Goal: Task Accomplishment & Management: Complete application form

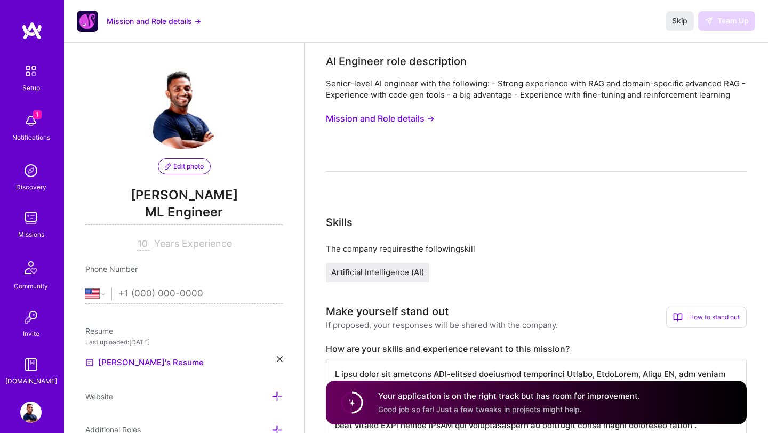
select select "US"
click at [681, 14] on button "Skip" at bounding box center [679, 20] width 28 height 19
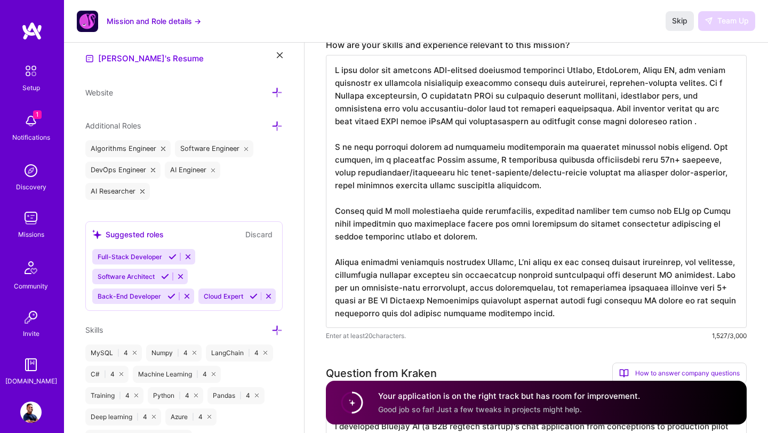
scroll to position [185, 0]
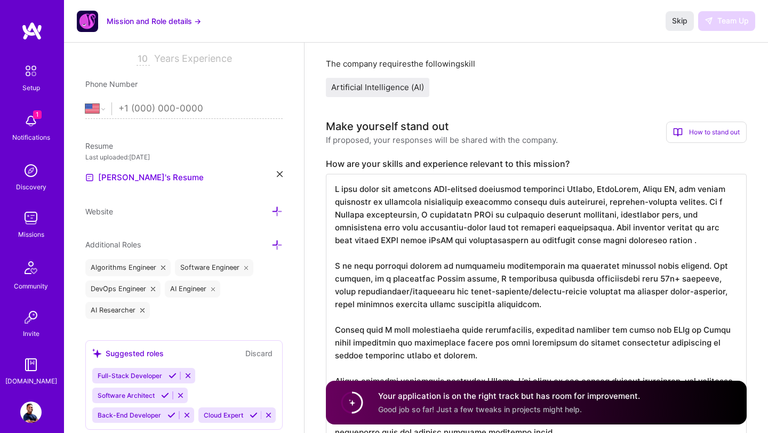
click at [33, 126] on img at bounding box center [30, 120] width 21 height 21
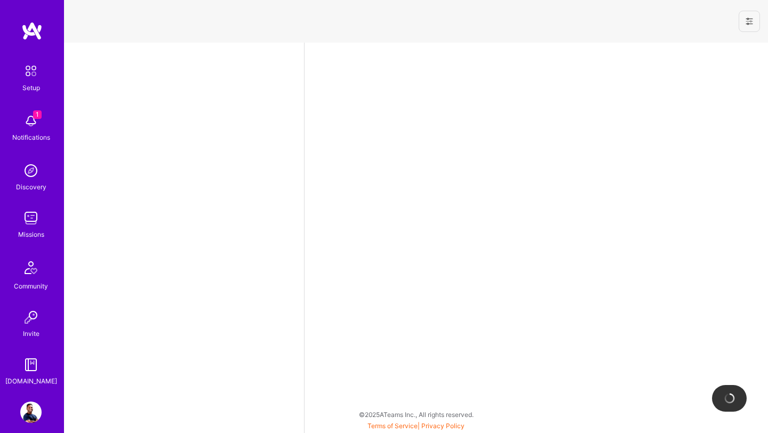
select select "US"
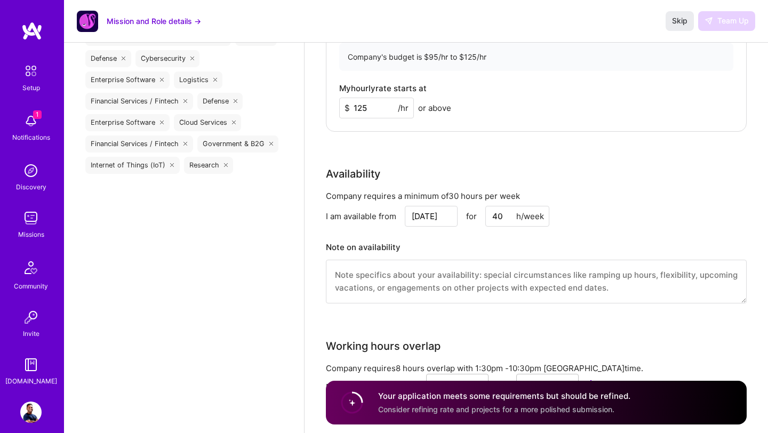
scroll to position [1029, 0]
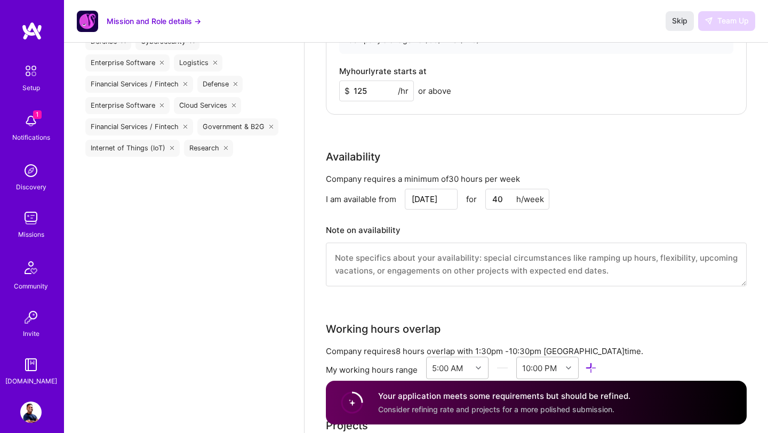
click at [352, 401] on circle at bounding box center [352, 402] width 20 height 20
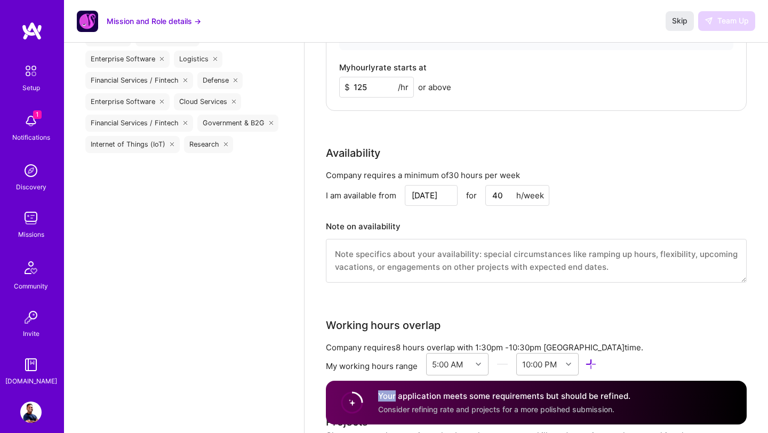
scroll to position [1036, 0]
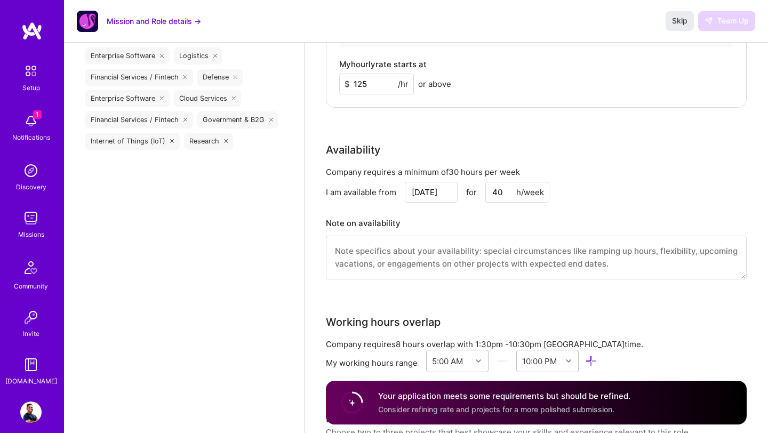
click at [363, 80] on input "125" at bounding box center [376, 84] width 75 height 21
type input "115"
click at [583, 271] on textarea at bounding box center [536, 258] width 421 height 44
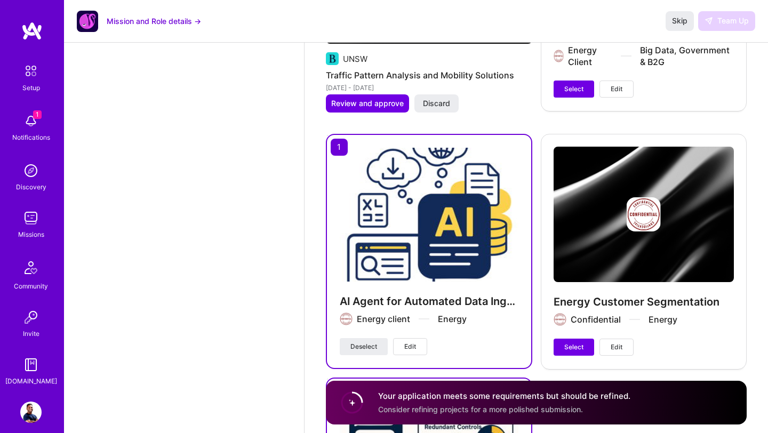
scroll to position [2756, 0]
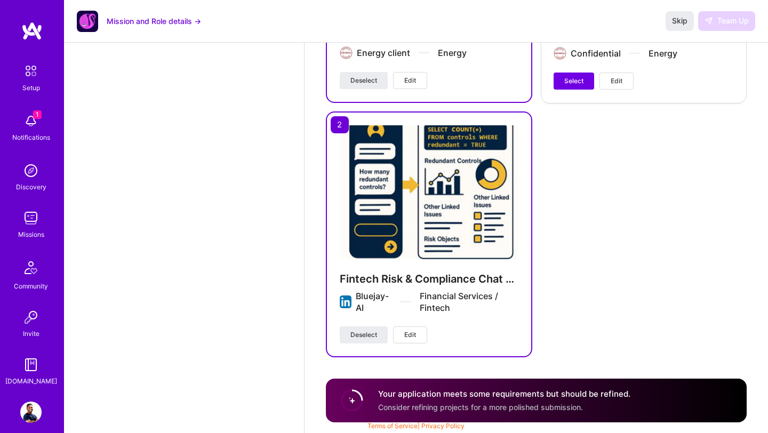
click at [542, 413] on div "Your application meets some requirements but should be refined. Consider refini…" at bounding box center [536, 401] width 421 height 44
click at [133, 18] on button "Mission and Role details →" at bounding box center [154, 20] width 94 height 11
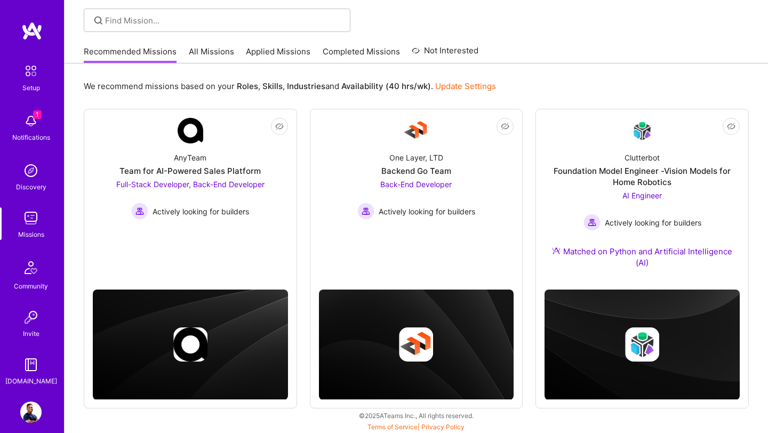
scroll to position [72, 0]
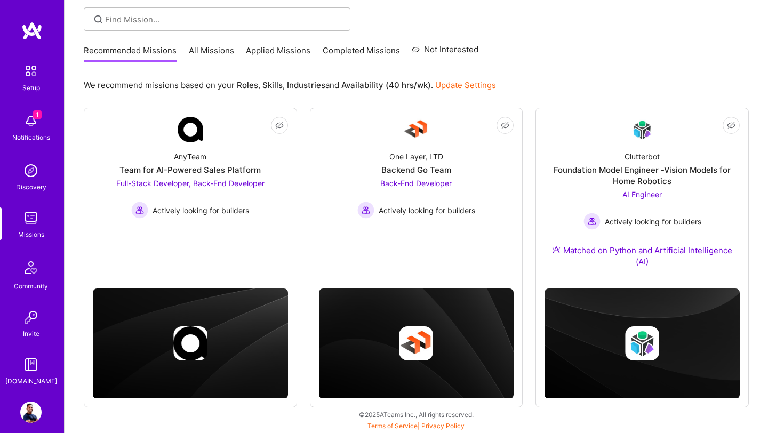
click at [35, 229] on div "Missions" at bounding box center [31, 234] width 26 height 11
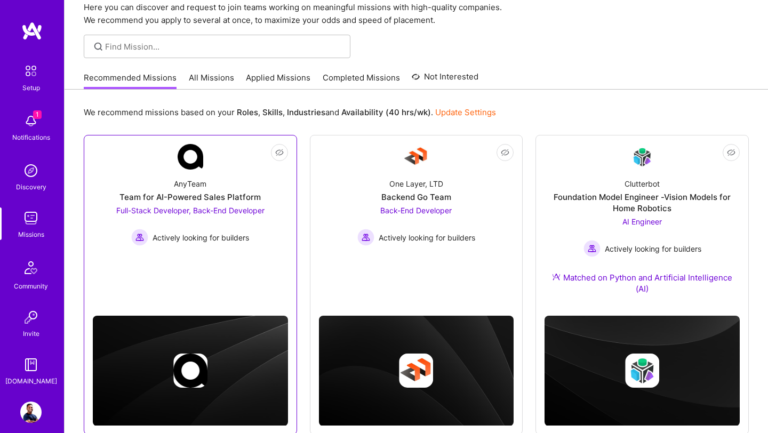
scroll to position [72, 0]
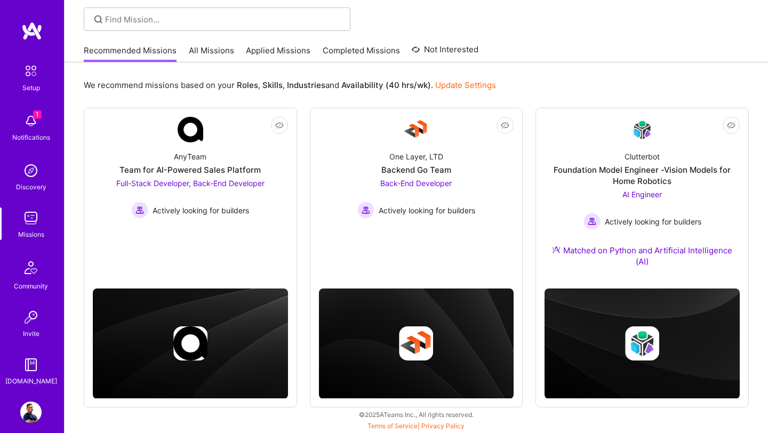
click at [33, 33] on img at bounding box center [31, 30] width 21 height 19
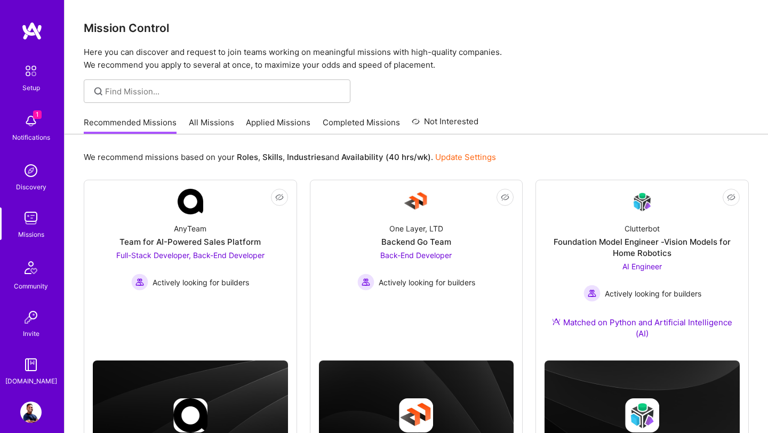
click at [39, 82] on div "Setup" at bounding box center [31, 87] width 18 height 11
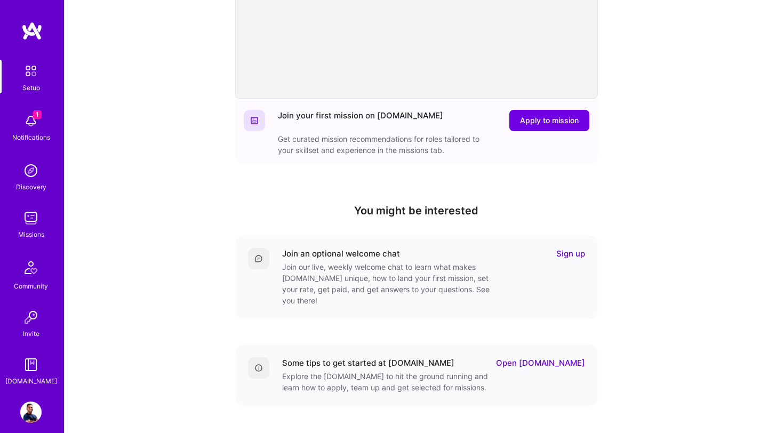
scroll to position [239, 0]
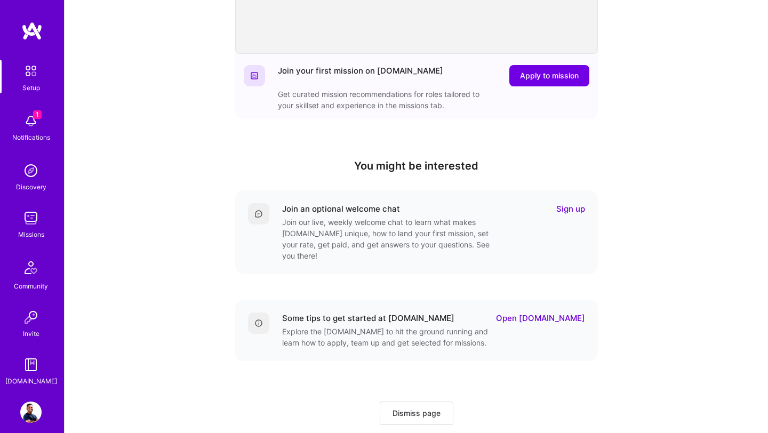
click at [572, 208] on link "Sign up" at bounding box center [570, 208] width 29 height 11
click at [569, 312] on link "Open [DOMAIN_NAME]" at bounding box center [540, 317] width 89 height 11
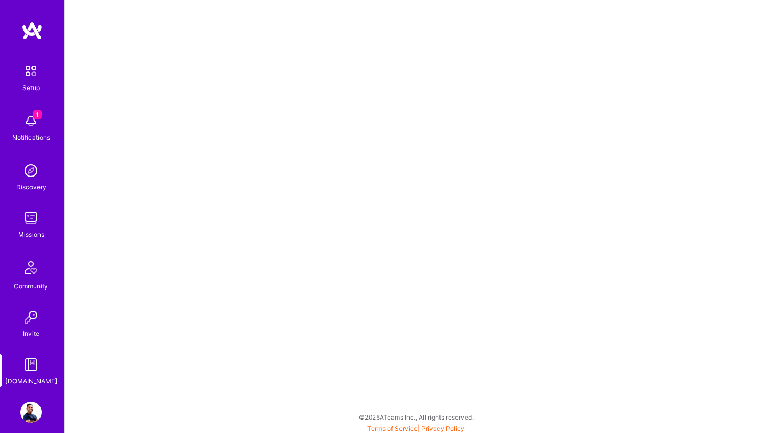
click at [29, 175] on img at bounding box center [30, 170] width 21 height 21
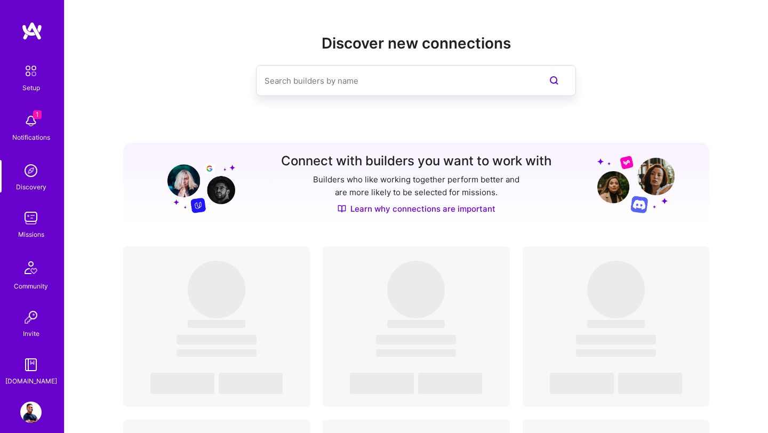
click at [316, 79] on input at bounding box center [394, 80] width 260 height 27
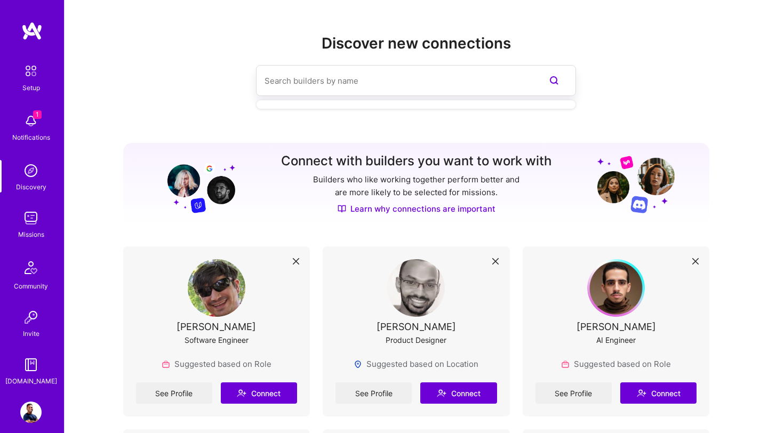
click at [377, 83] on input at bounding box center [394, 80] width 260 height 27
paste input "[PERSON_NAME]"
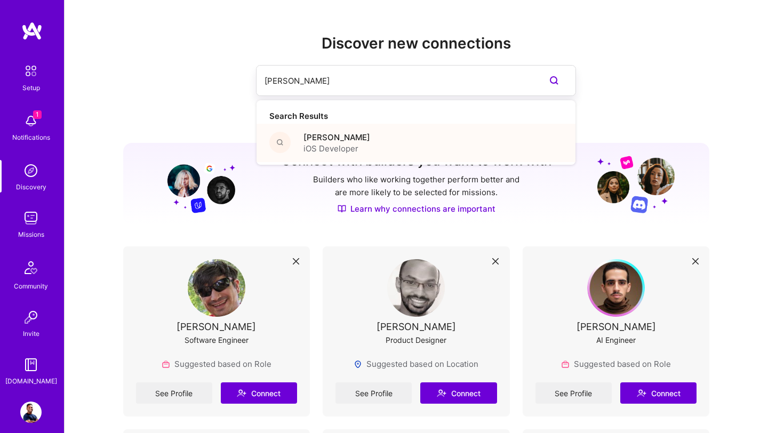
type input "[PERSON_NAME]"
click at [338, 138] on span "[PERSON_NAME]" at bounding box center [336, 137] width 67 height 11
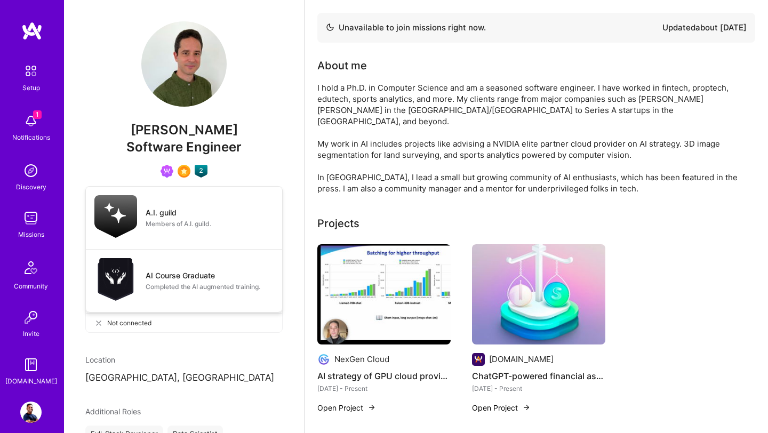
click at [204, 173] on img at bounding box center [201, 171] width 13 height 13
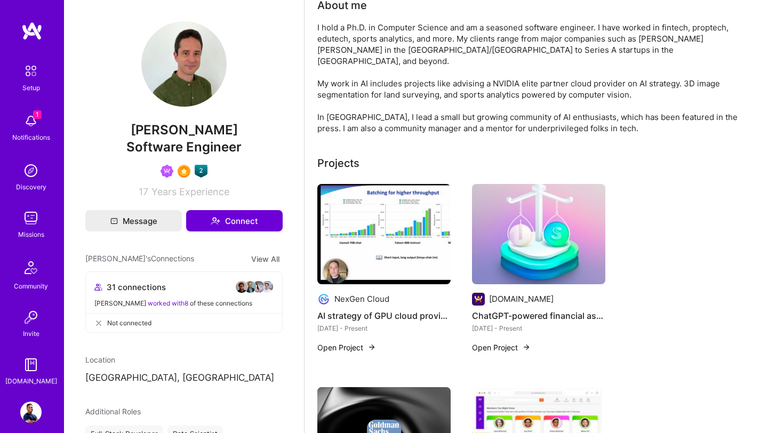
scroll to position [62, 0]
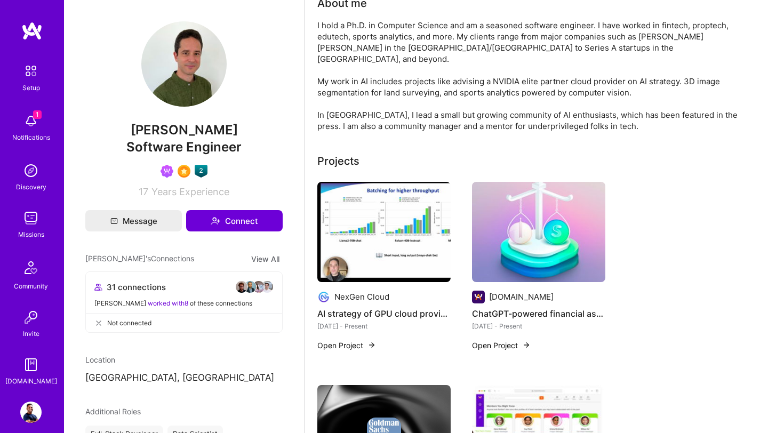
click at [557, 229] on img at bounding box center [538, 232] width 133 height 100
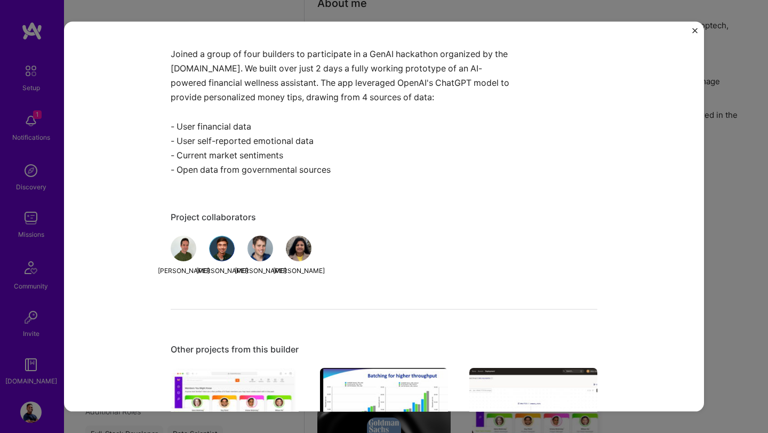
scroll to position [686, 0]
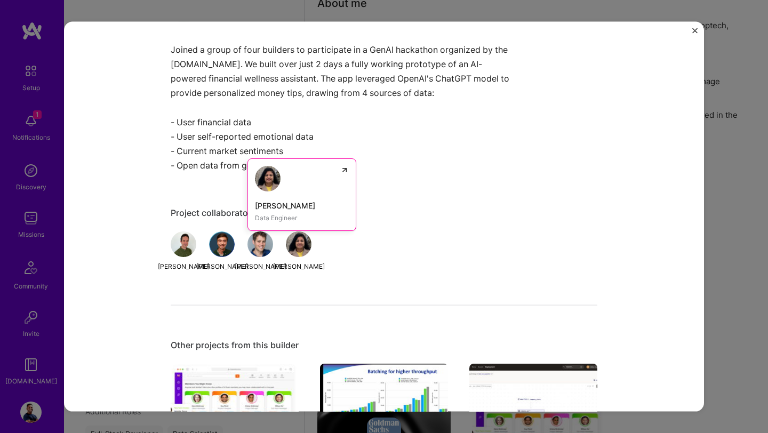
click at [269, 182] on img at bounding box center [268, 178] width 26 height 26
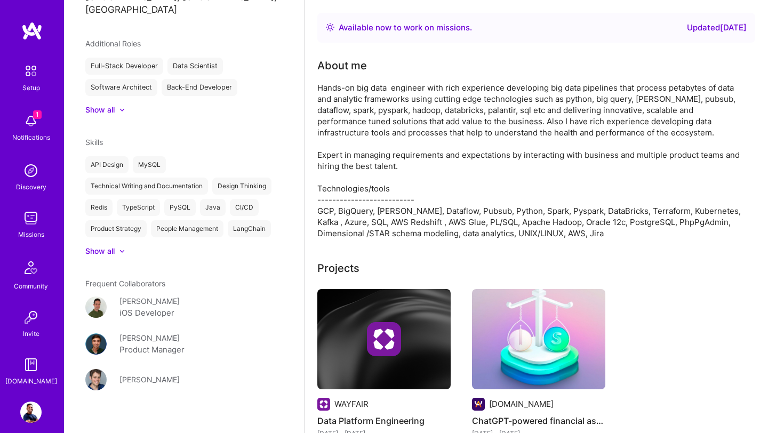
click at [726, 28] on div "Updated [DATE]" at bounding box center [717, 27] width 60 height 13
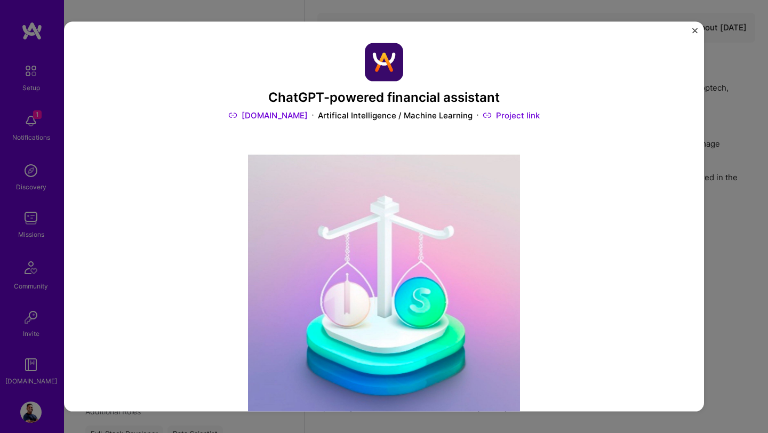
click at [695, 29] on img "Close" at bounding box center [694, 30] width 5 height 5
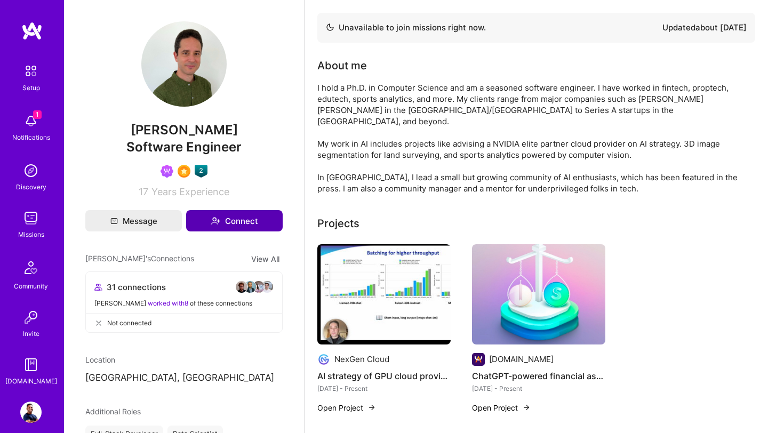
click at [228, 218] on button "Connect" at bounding box center [234, 220] width 96 height 21
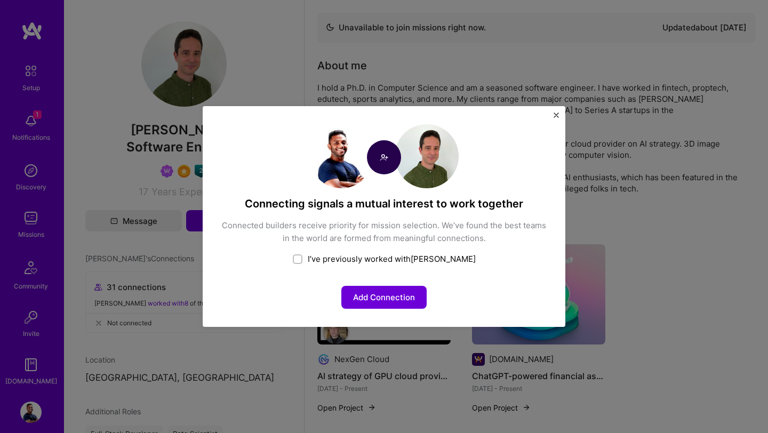
click at [556, 115] on img "Close" at bounding box center [555, 114] width 5 height 5
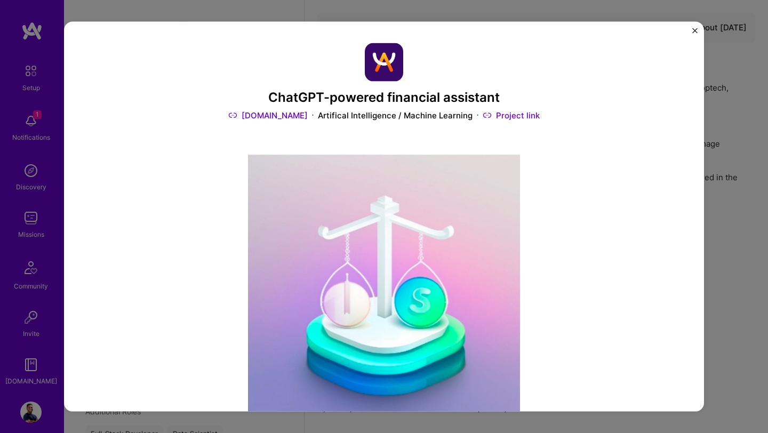
click at [695, 36] on button "Close" at bounding box center [694, 33] width 5 height 11
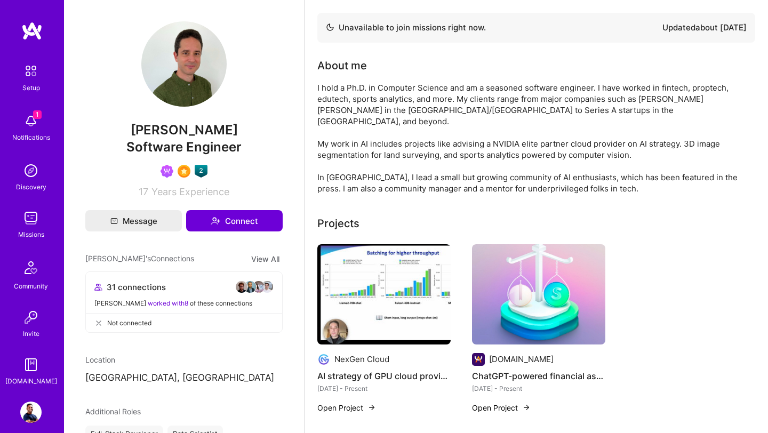
click at [431, 32] on div "Unavailable to join missions right now." at bounding box center [406, 27] width 160 height 13
click at [231, 218] on button "Connect" at bounding box center [234, 220] width 96 height 21
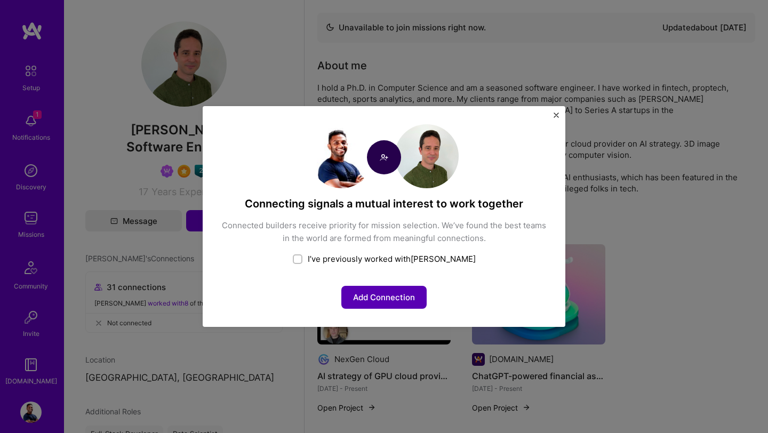
click at [392, 297] on button "Add Connection" at bounding box center [383, 297] width 85 height 23
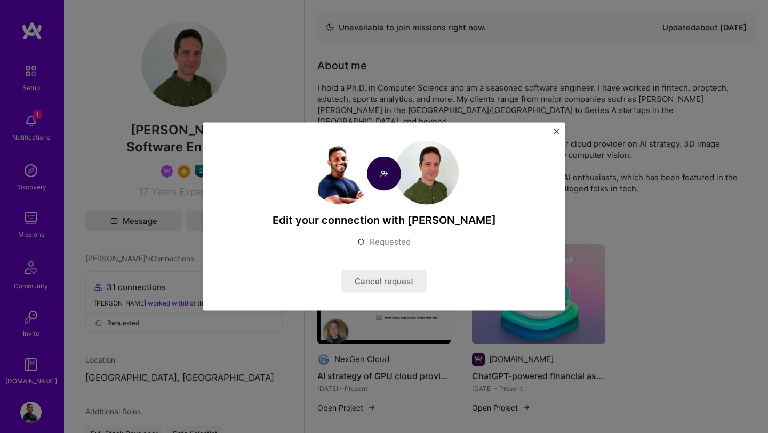
click at [556, 133] on img "Close" at bounding box center [555, 131] width 5 height 5
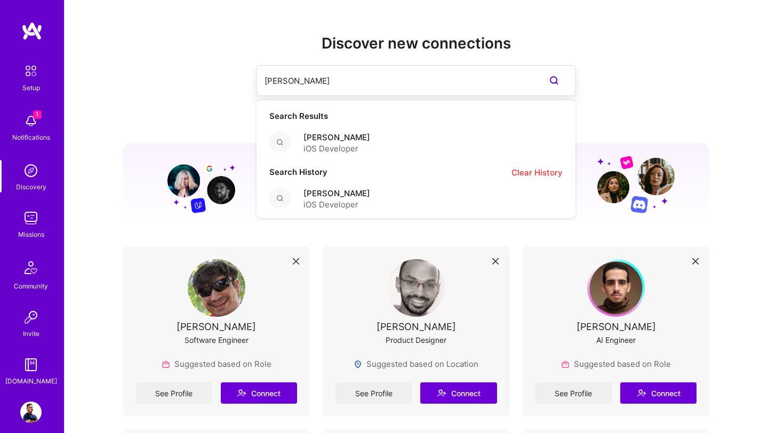
drag, startPoint x: 332, startPoint y: 79, endPoint x: 236, endPoint y: 80, distance: 95.4
click at [236, 79] on div "[PERSON_NAME] Search Results [PERSON_NAME] iOS Developer Search History Clear H…" at bounding box center [416, 80] width 586 height 31
paste input
type input "A"
type input "Shujan"
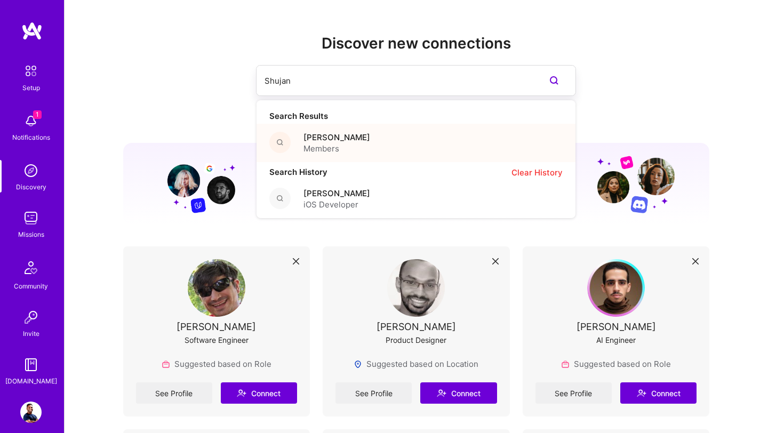
click at [351, 147] on span "Members" at bounding box center [336, 148] width 67 height 11
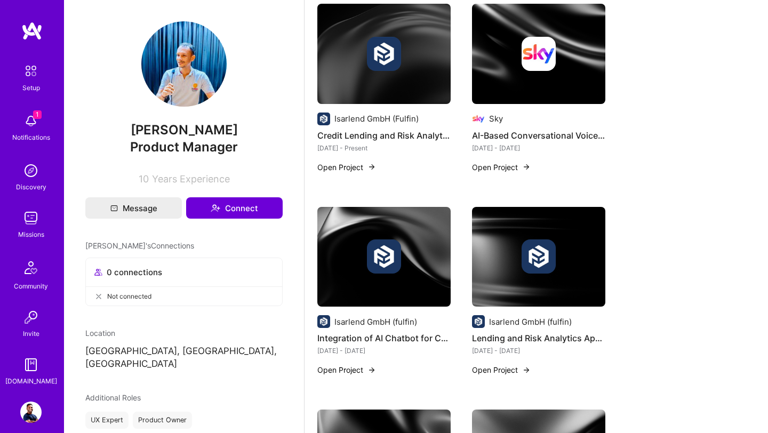
scroll to position [262, 0]
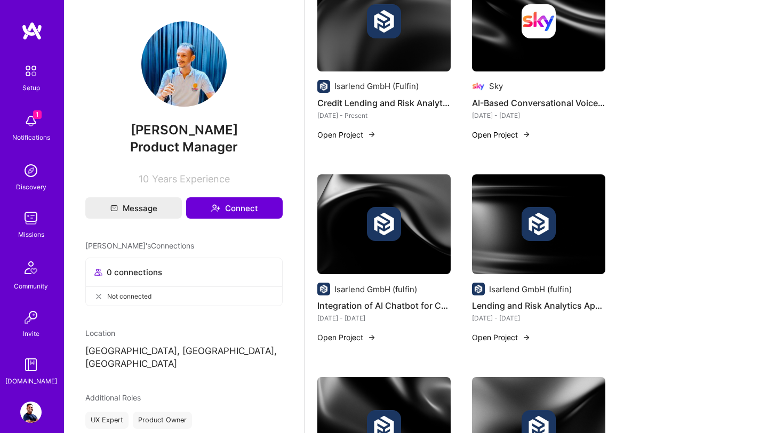
click at [374, 51] on img at bounding box center [383, 21] width 133 height 100
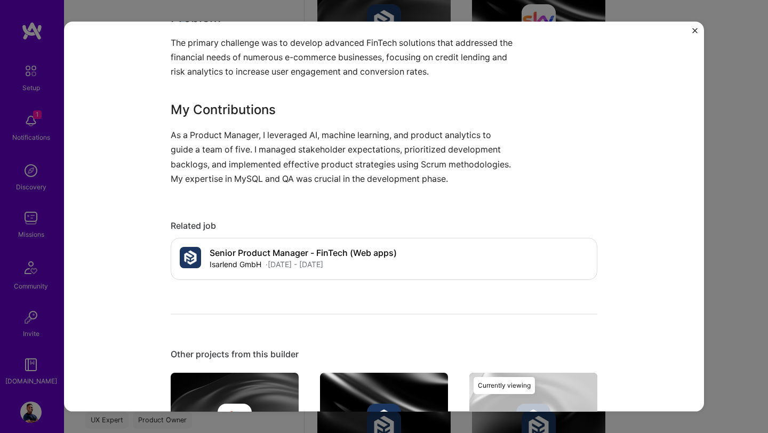
scroll to position [729, 0]
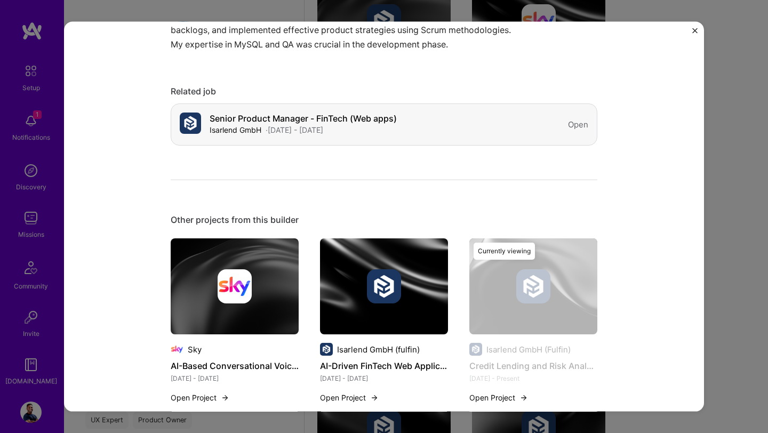
click at [323, 128] on div "· [DATE] - [DATE]" at bounding box center [295, 129] width 58 height 11
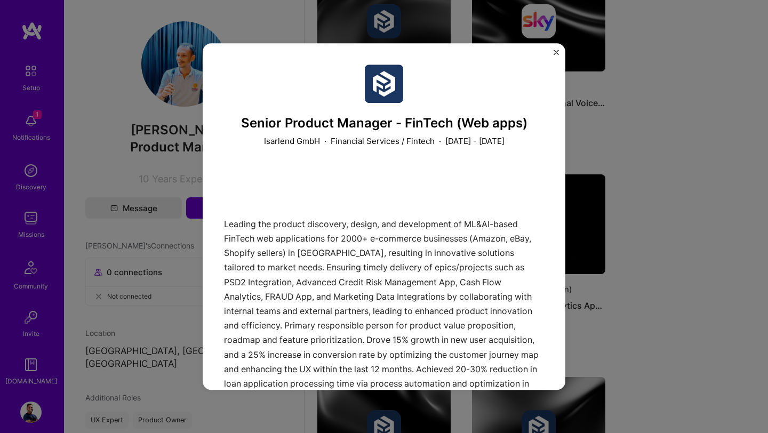
click at [556, 50] on img "Close" at bounding box center [555, 52] width 5 height 5
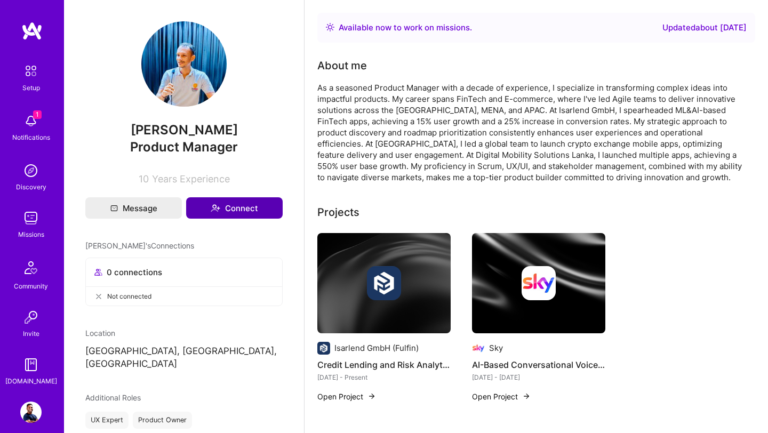
click at [240, 204] on button "Connect" at bounding box center [234, 207] width 96 height 21
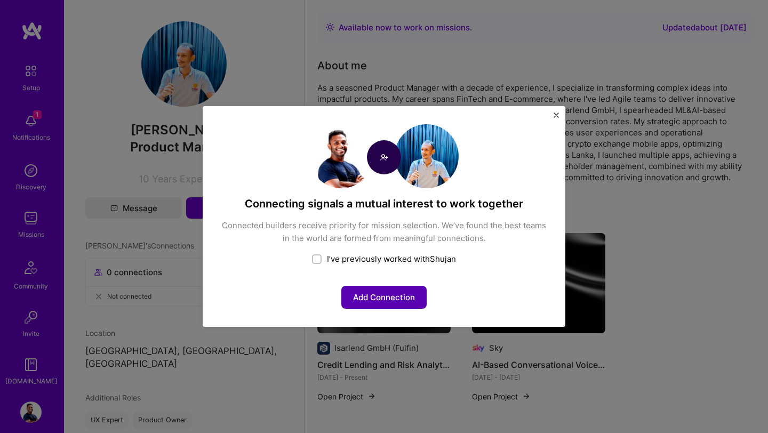
click at [390, 294] on button "Add Connection" at bounding box center [383, 297] width 85 height 23
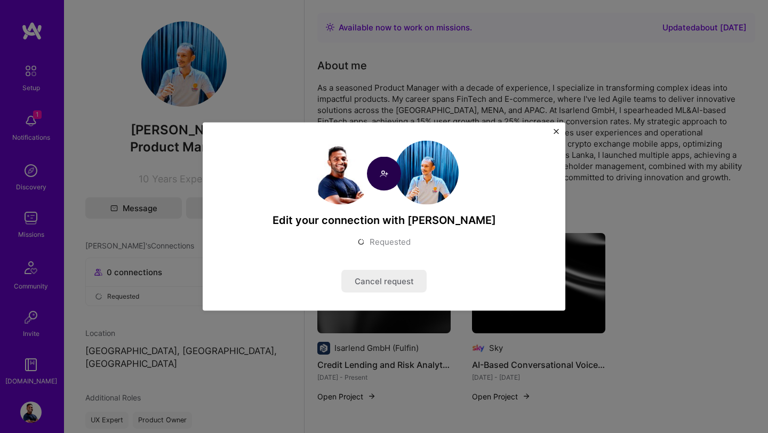
click at [556, 128] on div "Edit your connection with [PERSON_NAME] Requested Cancel request" at bounding box center [384, 217] width 363 height 188
click at [556, 131] on img "Close" at bounding box center [555, 131] width 5 height 5
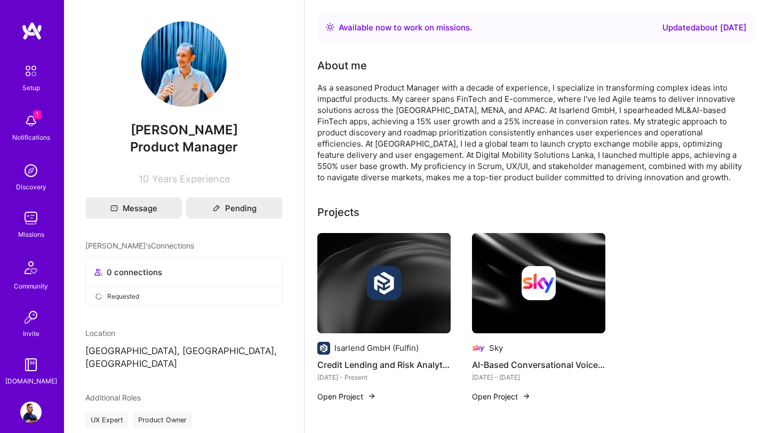
click at [34, 78] on img at bounding box center [31, 71] width 22 height 22
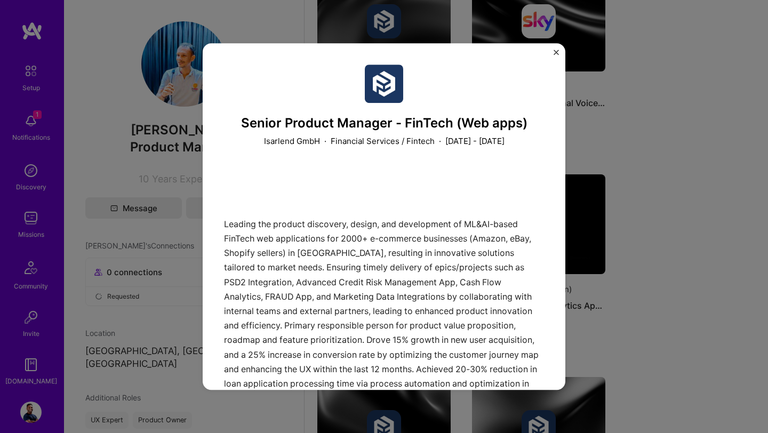
click at [559, 51] on div "Senior Product Manager - FinTech (Web apps) Isarlend GmbH · Financial Services …" at bounding box center [384, 216] width 363 height 347
click at [555, 55] on button "Close" at bounding box center [555, 55] width 5 height 11
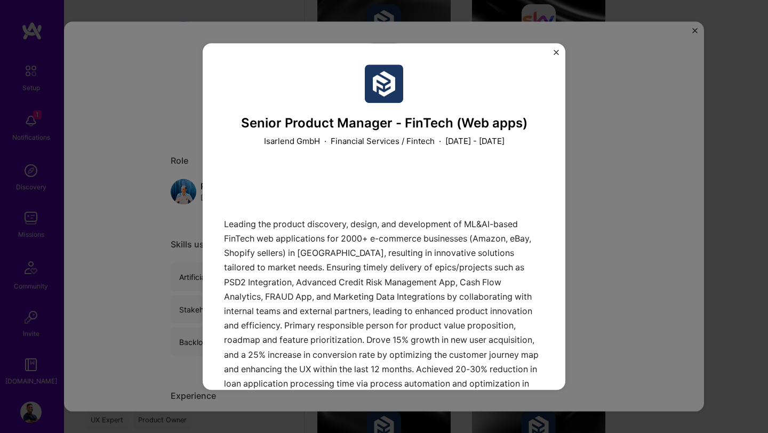
click at [557, 55] on button "Close" at bounding box center [555, 55] width 5 height 11
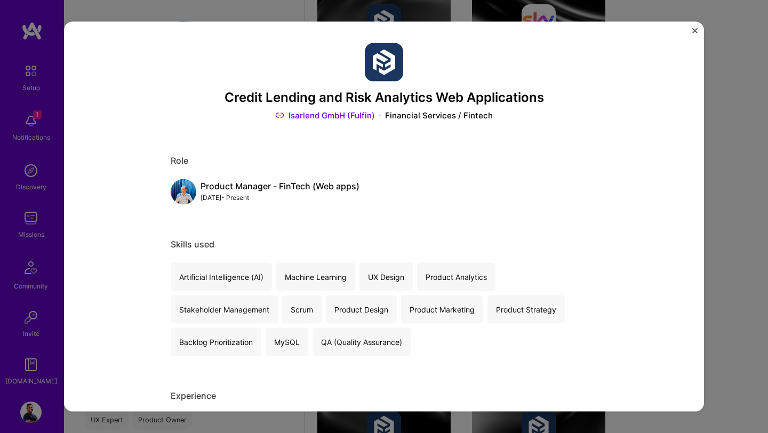
click at [694, 32] on img "Close" at bounding box center [694, 30] width 5 height 5
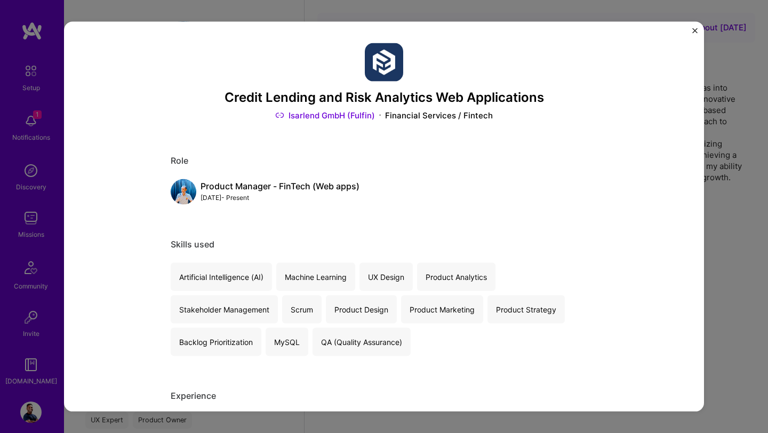
scroll to position [262, 0]
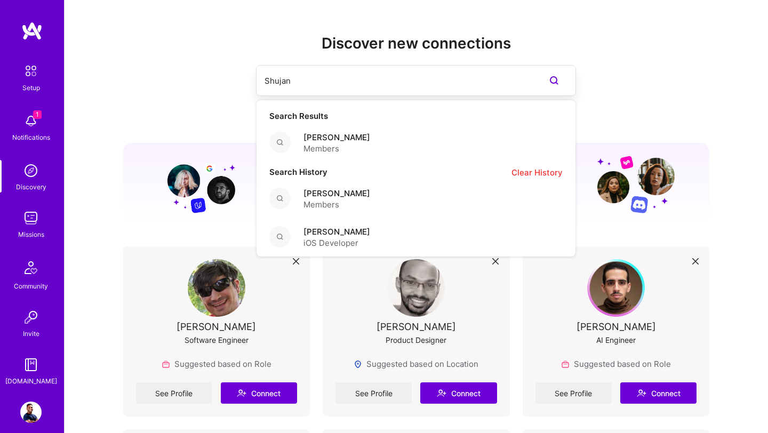
drag, startPoint x: 304, startPoint y: 82, endPoint x: 242, endPoint y: 83, distance: 62.4
click at [242, 83] on div "Shujan Search Results [PERSON_NAME] Members Search History Clear History [PERSO…" at bounding box center [416, 80] width 586 height 31
paste input "[PERSON_NAME]"
type input "A"
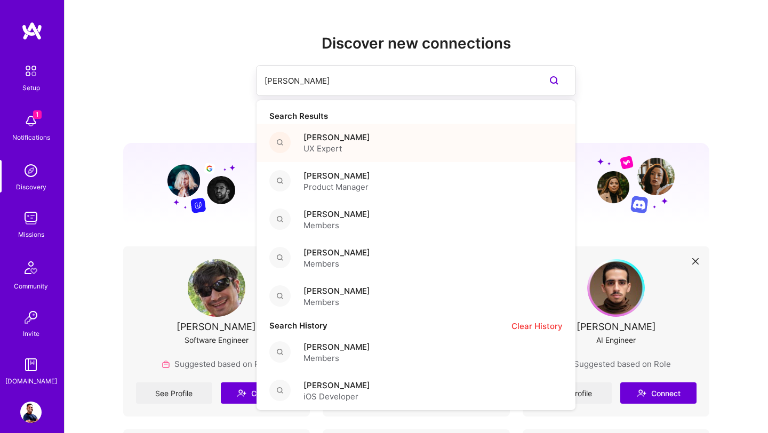
type input "[PERSON_NAME]"
click at [322, 141] on span "[PERSON_NAME]" at bounding box center [336, 137] width 67 height 11
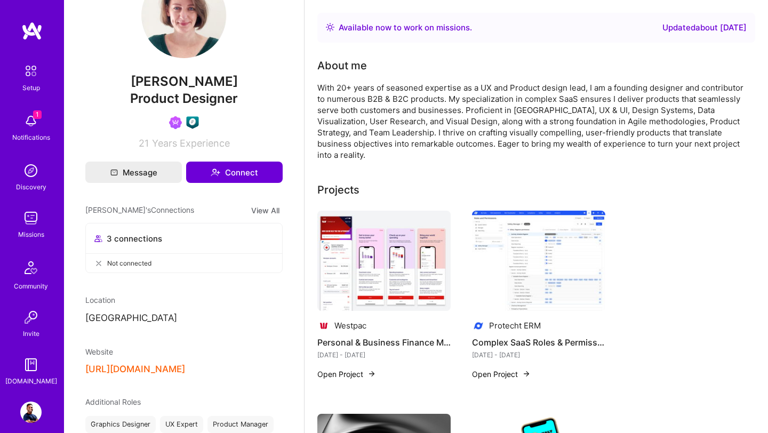
scroll to position [50, 0]
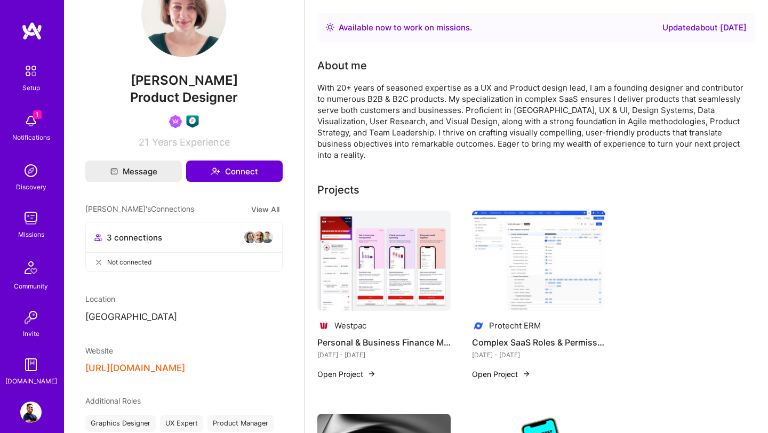
click at [131, 370] on button "[URL][DOMAIN_NAME]" at bounding box center [135, 368] width 100 height 11
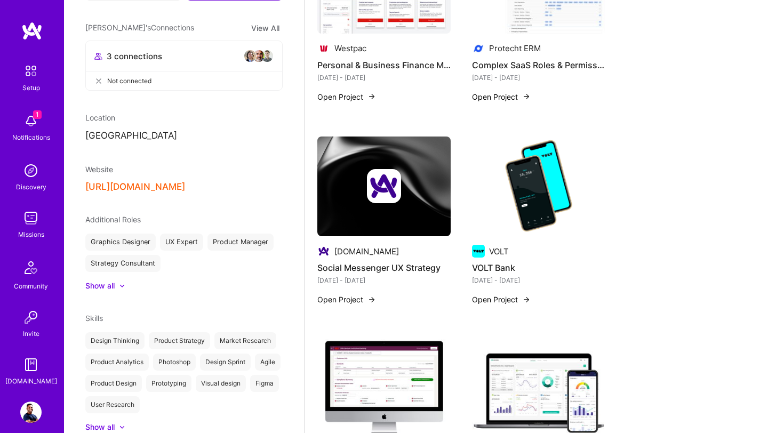
scroll to position [278, 0]
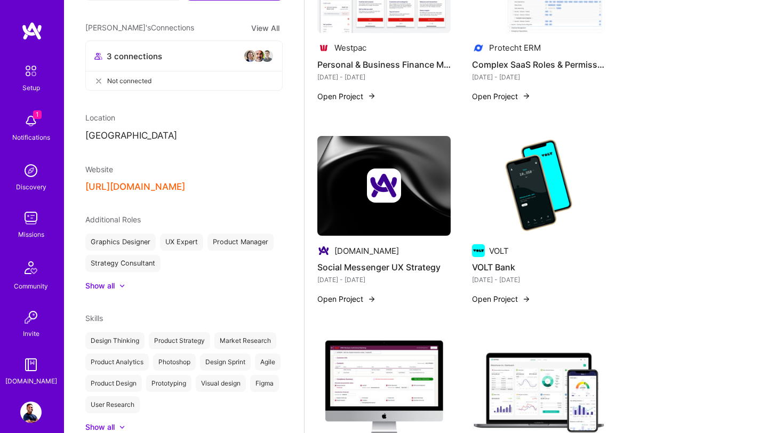
click at [124, 138] on p "[GEOGRAPHIC_DATA]" at bounding box center [183, 136] width 197 height 13
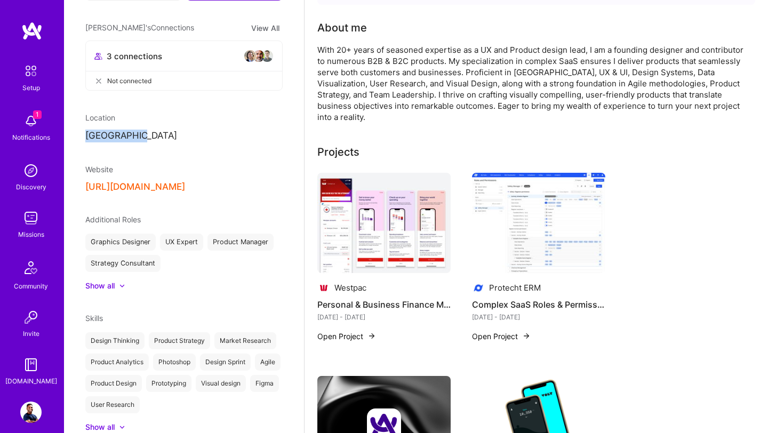
scroll to position [0, 0]
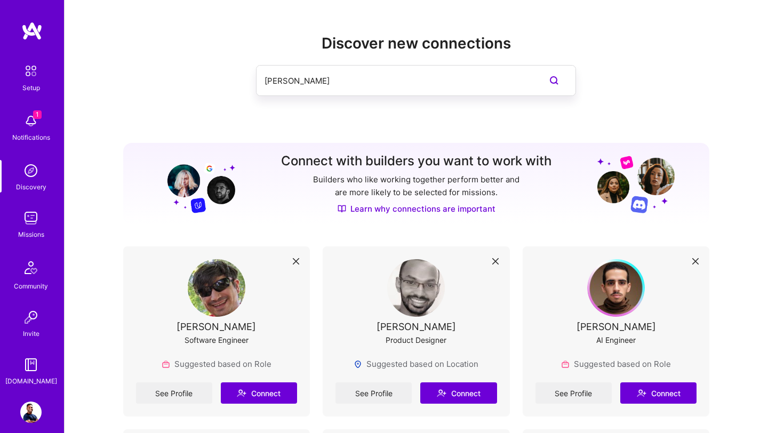
click at [313, 87] on input "[PERSON_NAME]" at bounding box center [394, 80] width 260 height 27
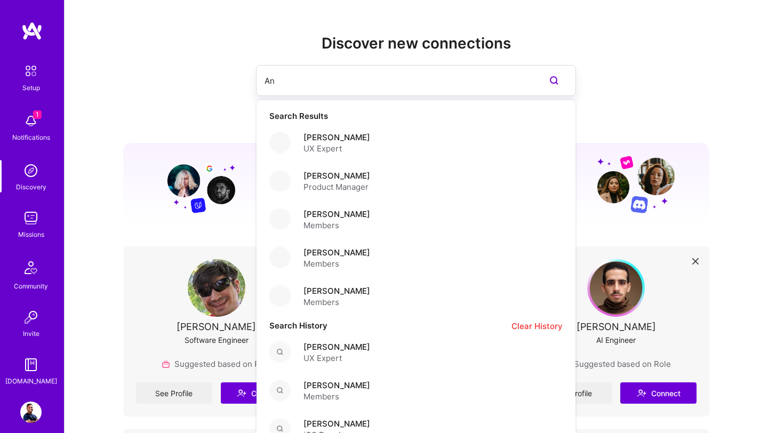
type input "A"
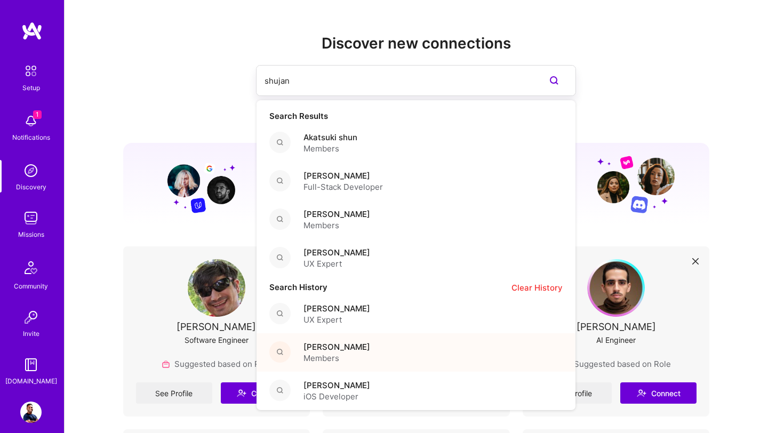
type input "shujan"
click at [327, 356] on span "Members" at bounding box center [336, 357] width 67 height 11
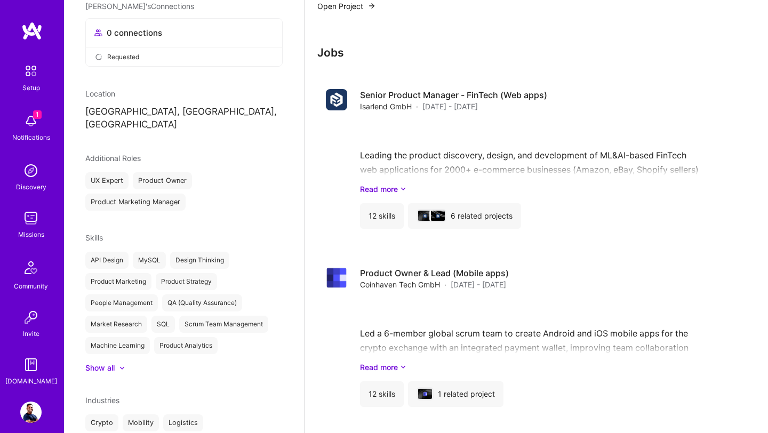
scroll to position [1620, 0]
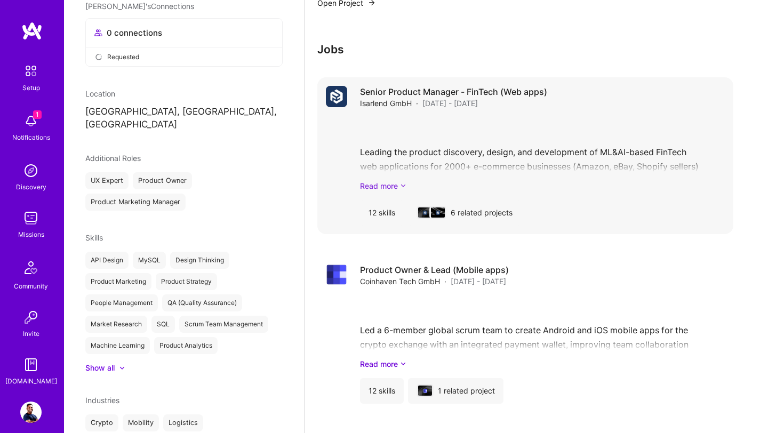
click at [399, 185] on link "Read more" at bounding box center [542, 185] width 365 height 11
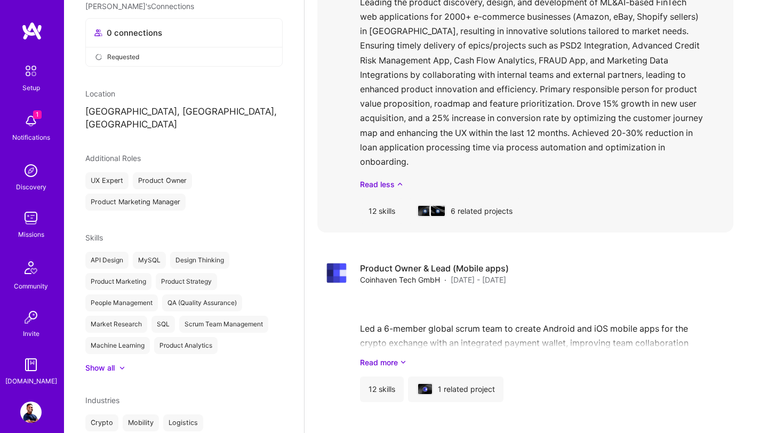
scroll to position [1920, 0]
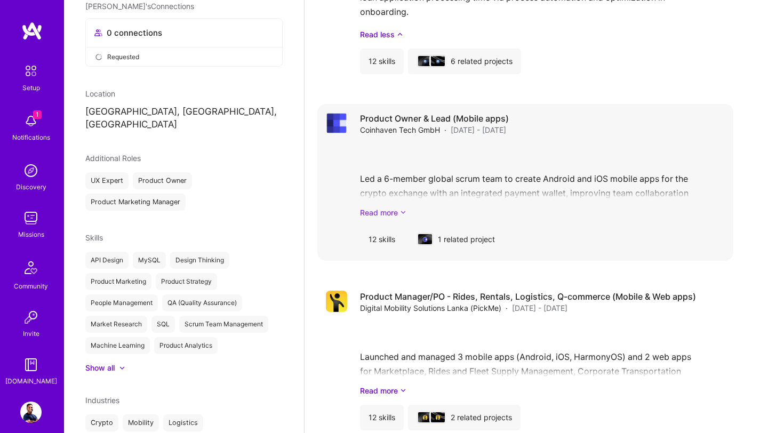
click at [401, 207] on icon at bounding box center [403, 212] width 6 height 11
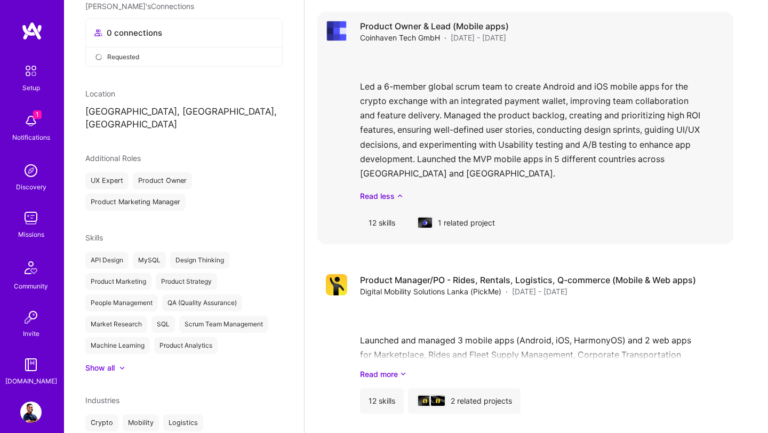
scroll to position [2030, 0]
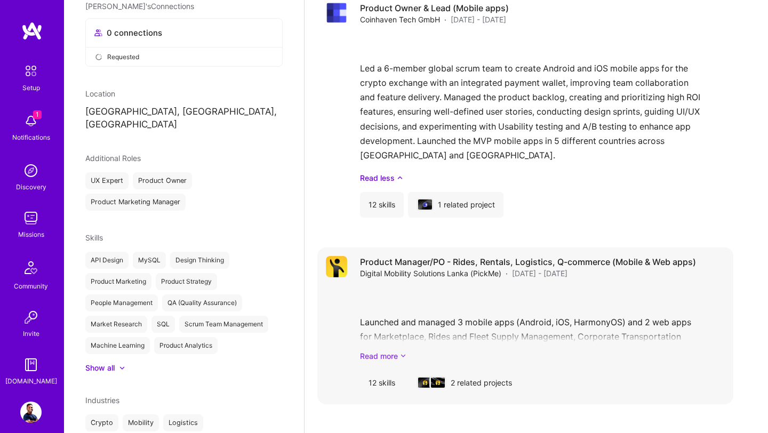
click at [411, 355] on link "Read more" at bounding box center [542, 355] width 365 height 11
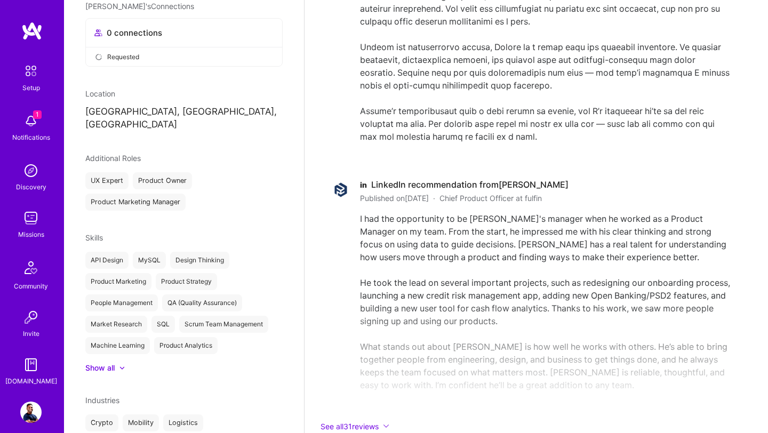
scroll to position [2920, 0]
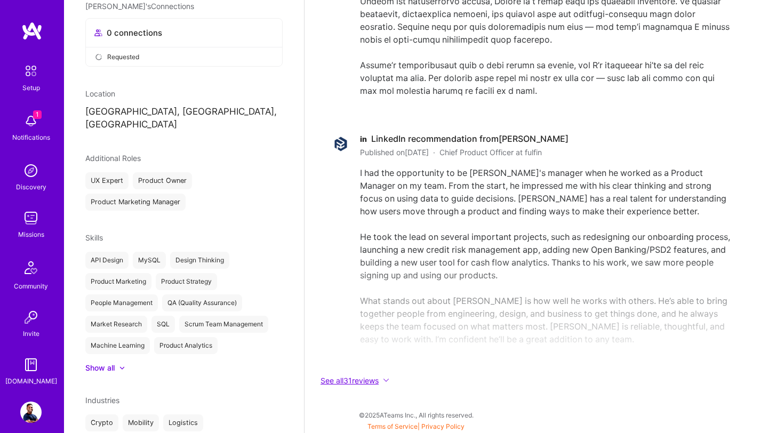
click at [385, 378] on button "See all 31 reviews" at bounding box center [530, 380] width 427 height 12
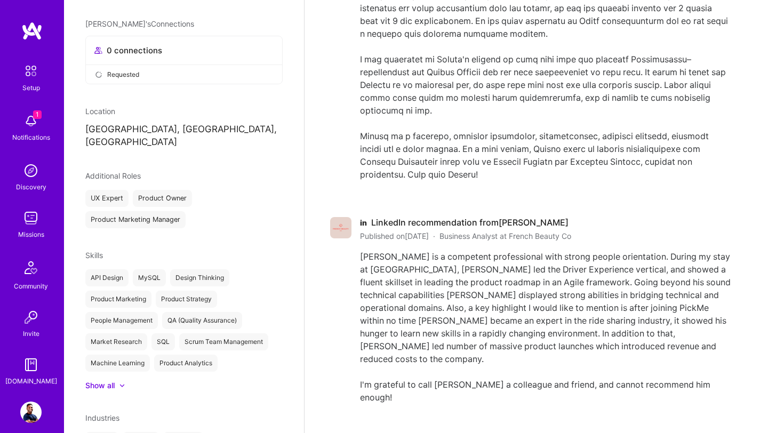
scroll to position [0, 0]
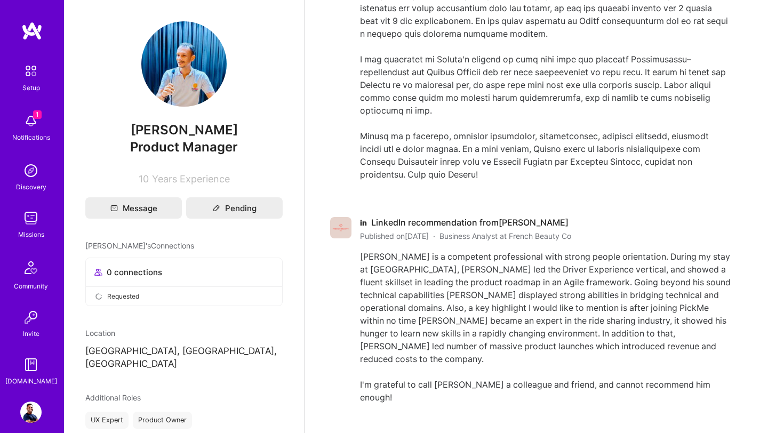
click at [36, 28] on img at bounding box center [31, 30] width 21 height 19
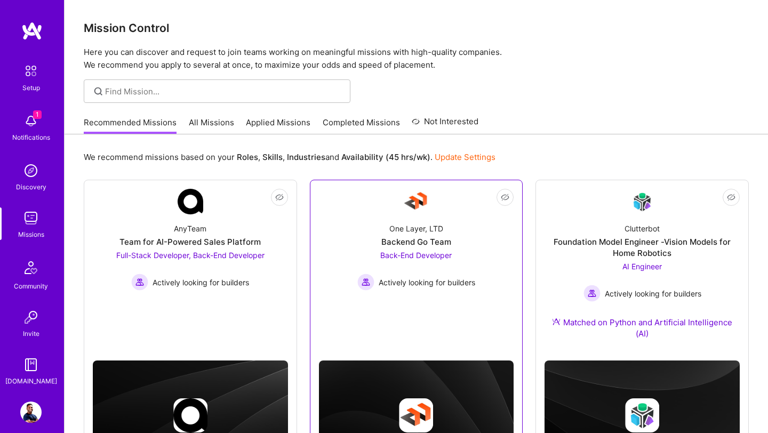
scroll to position [72, 0]
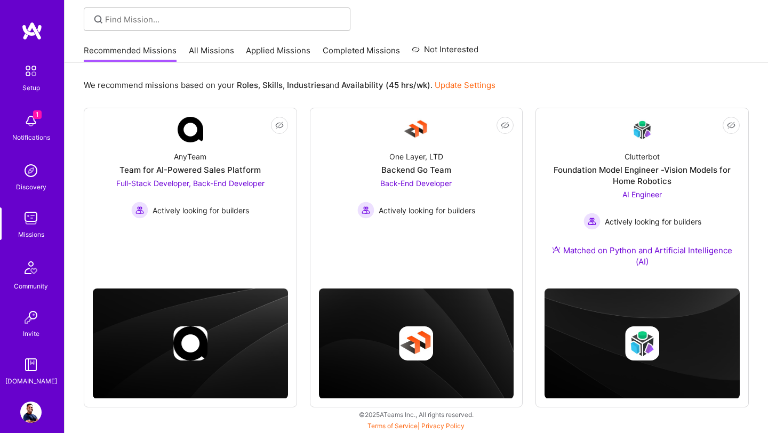
click at [296, 51] on link "Applied Missions" at bounding box center [278, 54] width 65 height 18
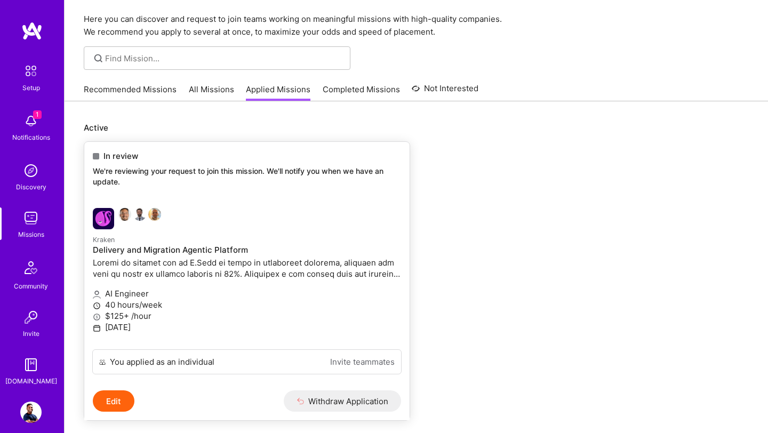
scroll to position [74, 0]
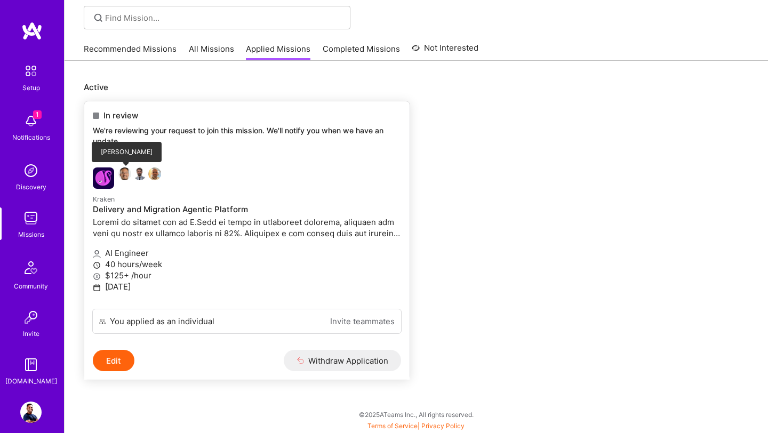
click at [128, 174] on img at bounding box center [124, 173] width 13 height 13
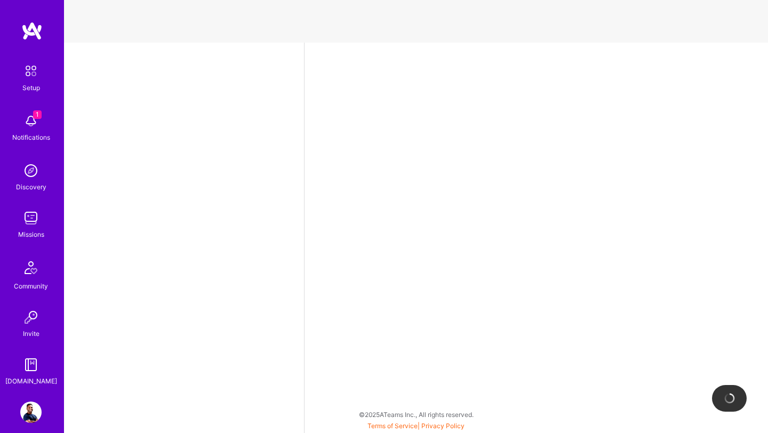
select select "US"
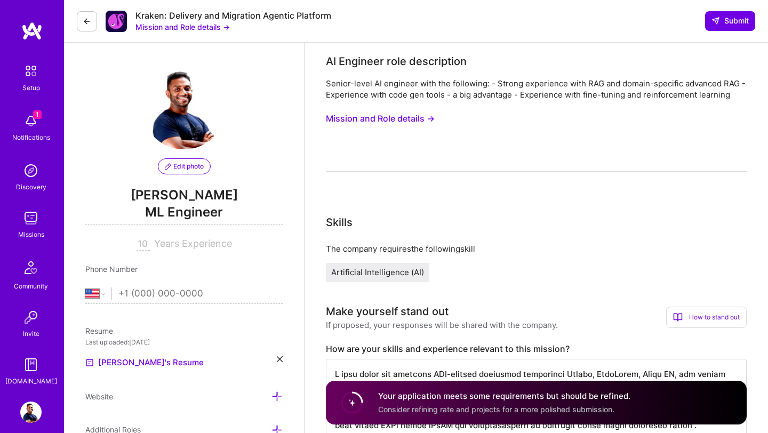
click at [394, 397] on h4 "Your application meets some requirements but should be refined." at bounding box center [504, 395] width 252 height 11
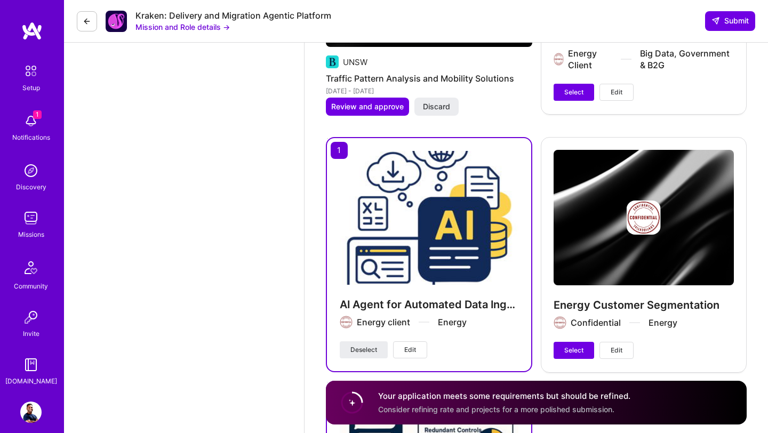
scroll to position [2474, 0]
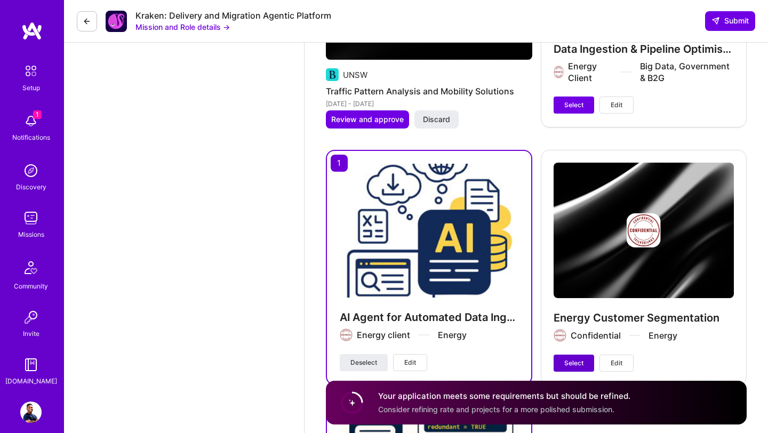
click at [568, 365] on span "Select" at bounding box center [573, 363] width 19 height 10
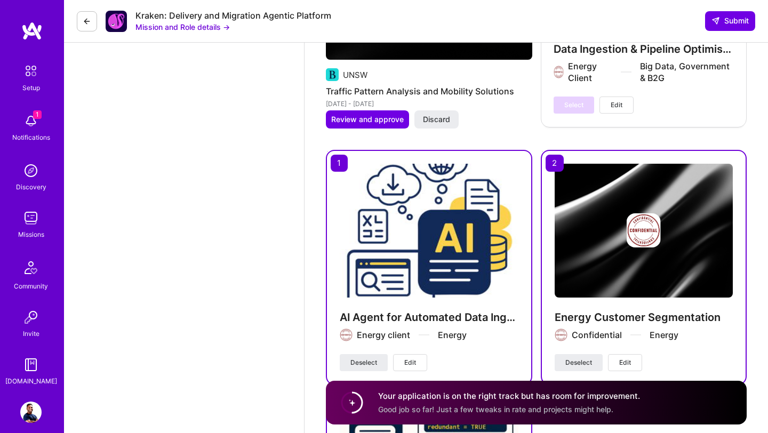
scroll to position [2449, 0]
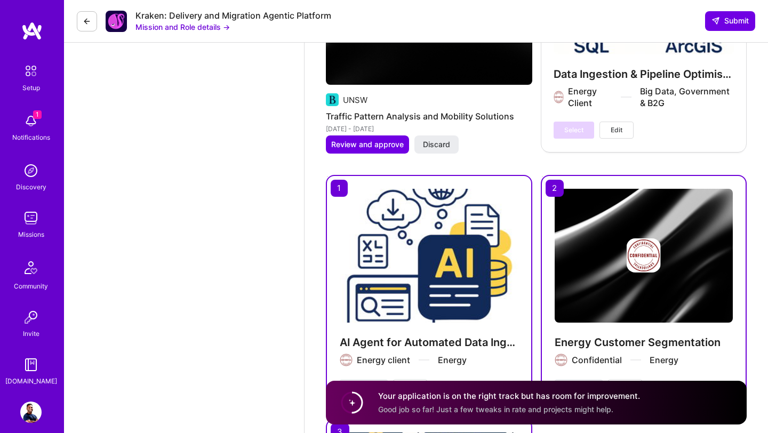
click at [732, 11] on div "Kraken: Delivery and Migration Agentic Platform Mission and Role details → Subm…" at bounding box center [416, 21] width 704 height 43
click at [725, 22] on span "Submit" at bounding box center [729, 20] width 37 height 11
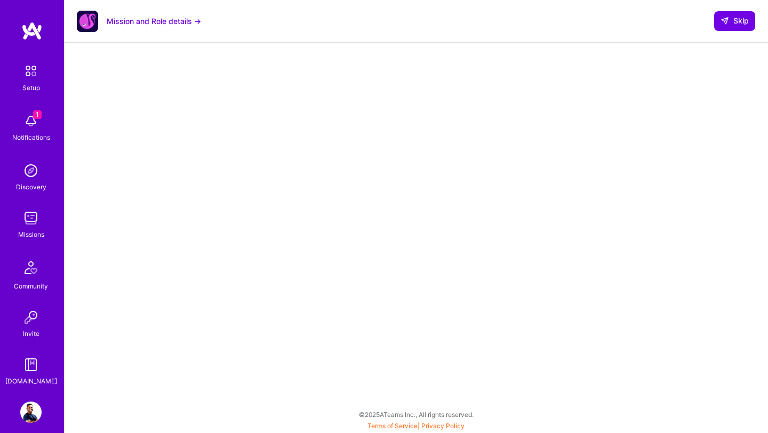
scroll to position [167, 0]
select select "US"
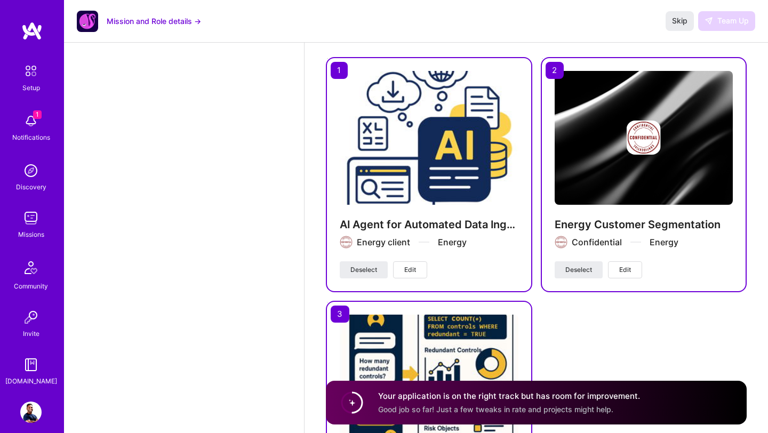
scroll to position [2569, 0]
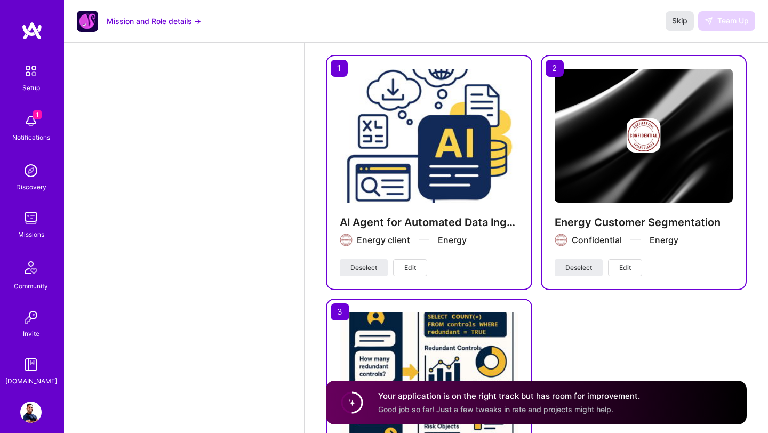
click at [683, 24] on span "Skip" at bounding box center [679, 20] width 15 height 11
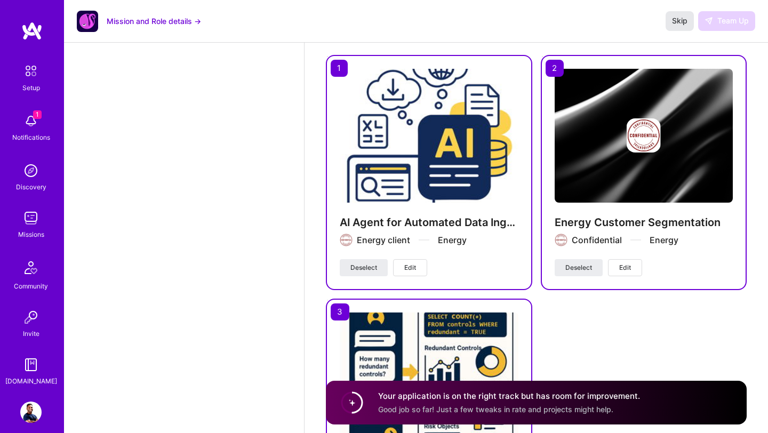
click at [683, 24] on span "Skip" at bounding box center [679, 20] width 15 height 11
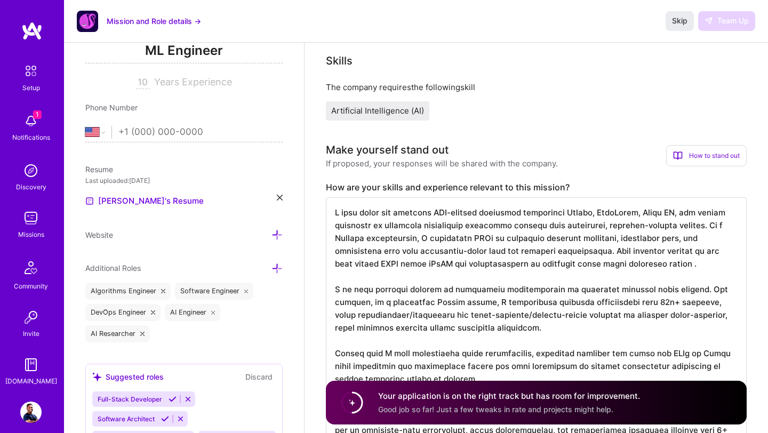
scroll to position [0, 0]
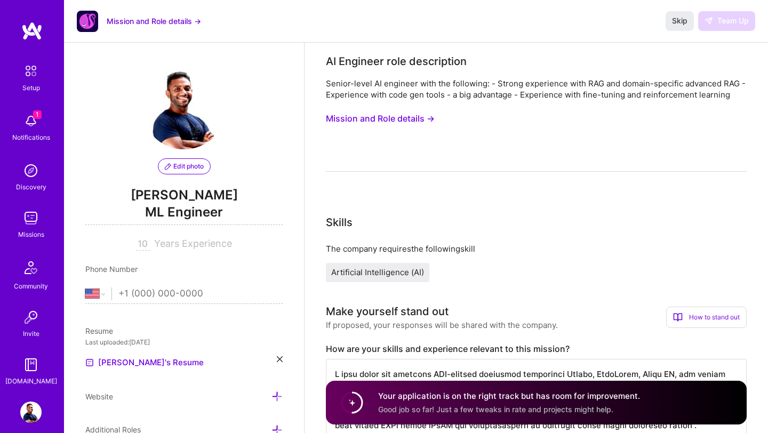
click at [37, 412] on img at bounding box center [30, 411] width 21 height 21
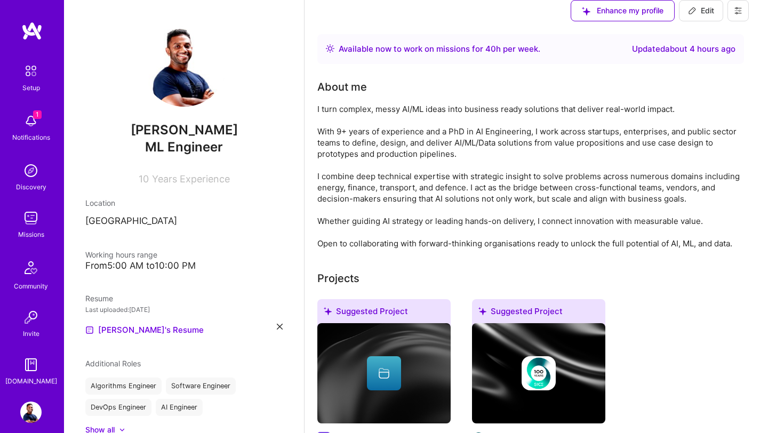
click at [123, 221] on p "[GEOGRAPHIC_DATA]" at bounding box center [183, 221] width 197 height 13
click at [714, 16] on span "Edit" at bounding box center [701, 10] width 26 height 11
select select "US"
select select "Right Now"
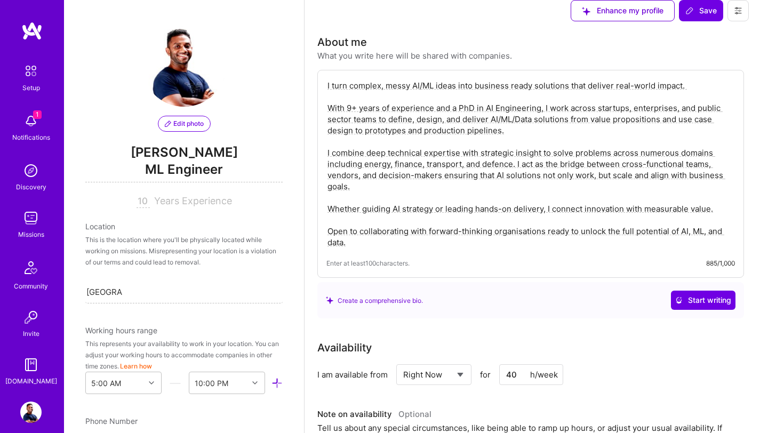
scroll to position [29, 0]
click at [139, 280] on div "[GEOGRAPHIC_DATA] [GEOGRAPHIC_DATA]" at bounding box center [183, 291] width 197 height 22
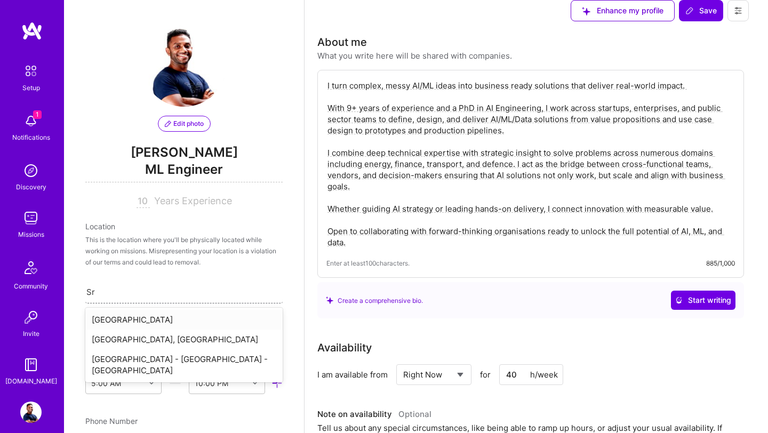
type input "S"
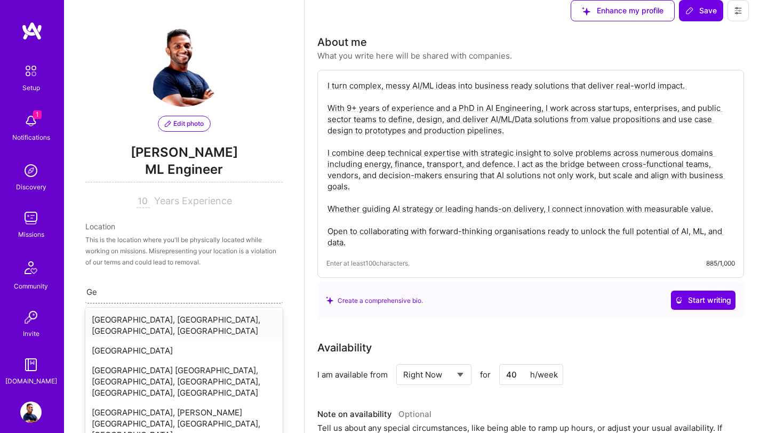
type input "G"
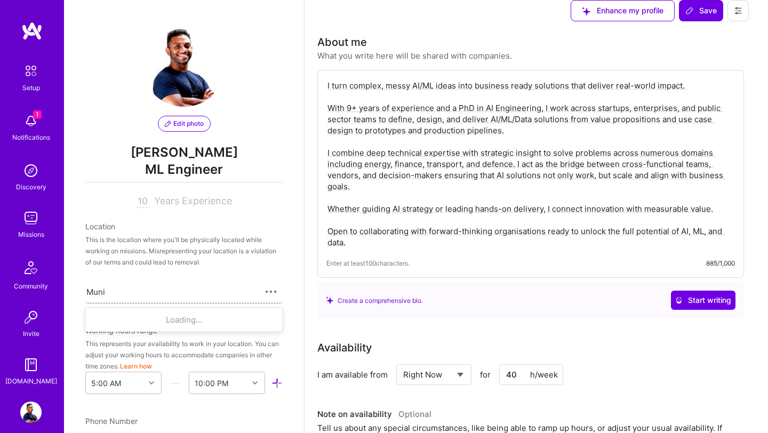
type input "[GEOGRAPHIC_DATA]"
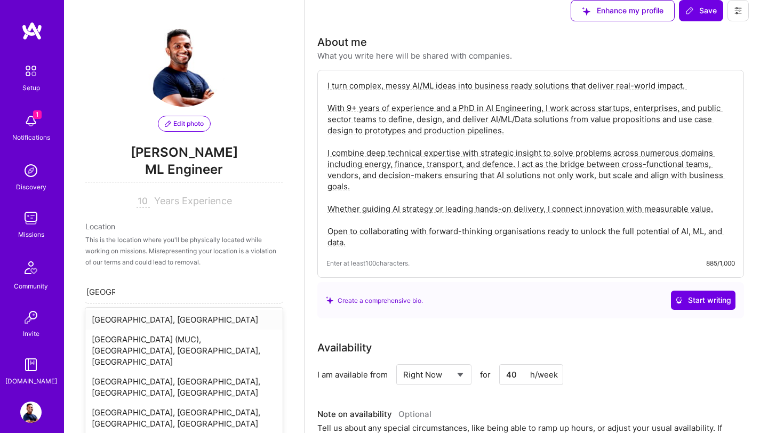
click at [166, 310] on div "[GEOGRAPHIC_DATA], [GEOGRAPHIC_DATA]" at bounding box center [183, 320] width 197 height 20
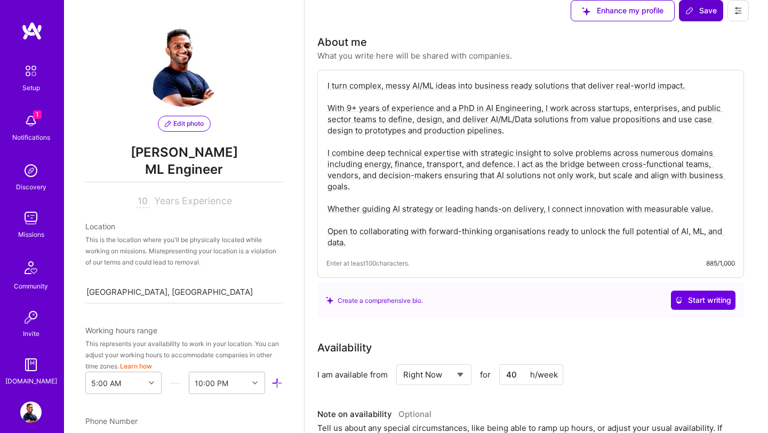
click at [706, 16] on span "Save" at bounding box center [700, 10] width 31 height 11
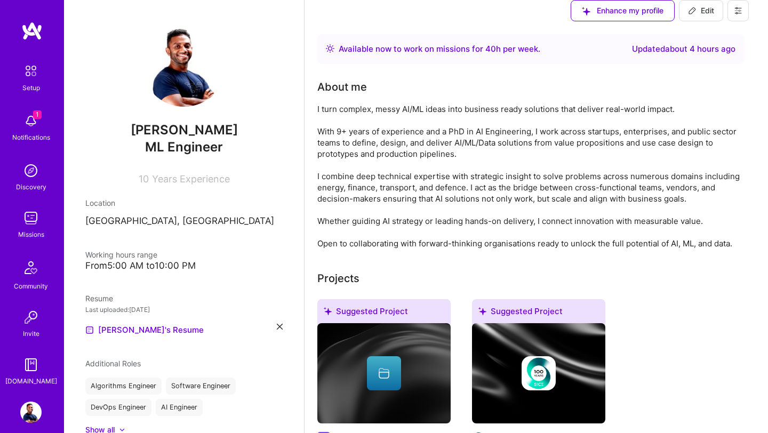
click at [41, 168] on img at bounding box center [30, 170] width 21 height 21
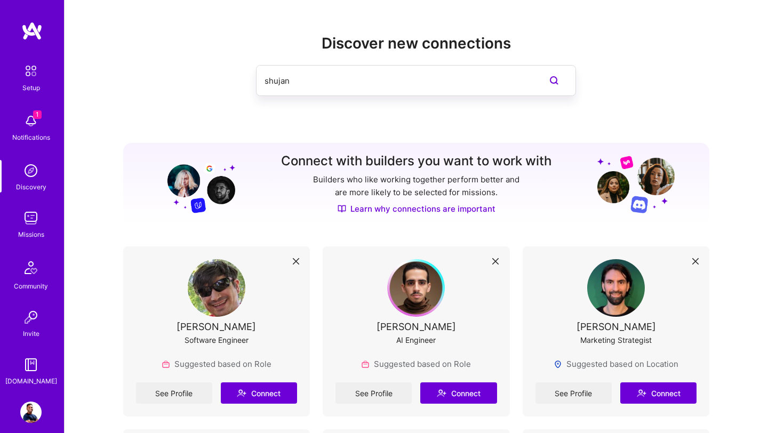
click at [25, 219] on img at bounding box center [30, 217] width 21 height 21
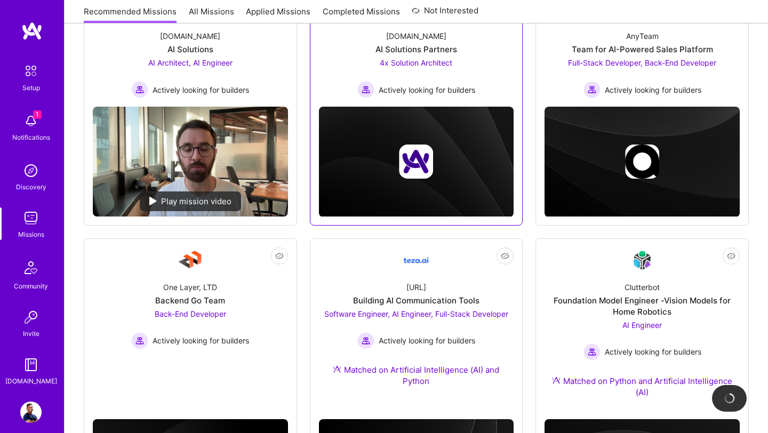
scroll to position [323, 0]
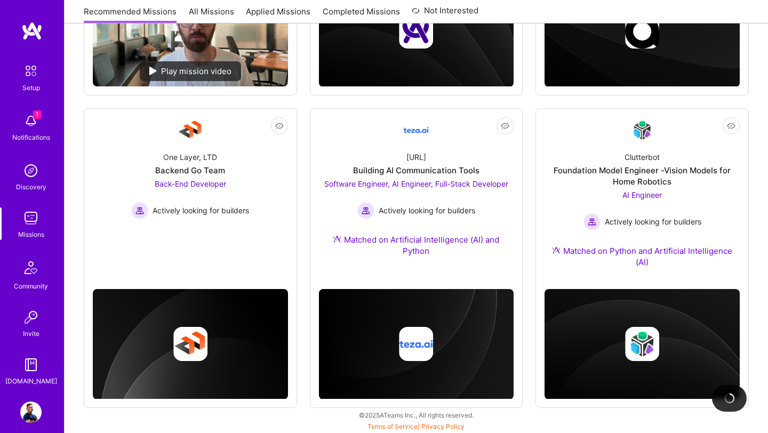
click at [727, 400] on img at bounding box center [729, 398] width 14 height 14
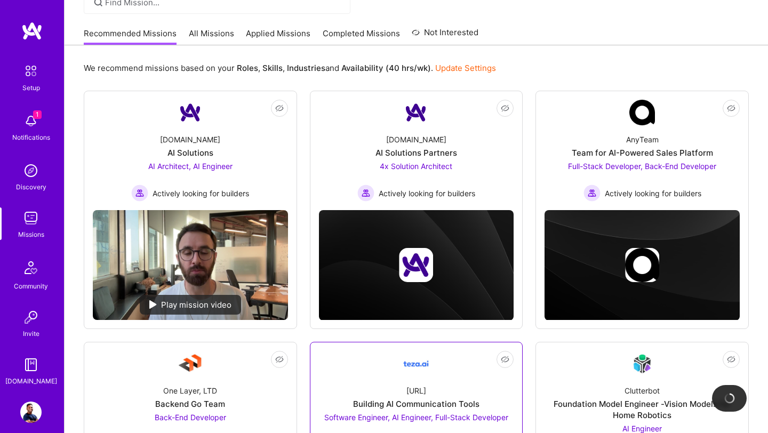
scroll to position [88, 0]
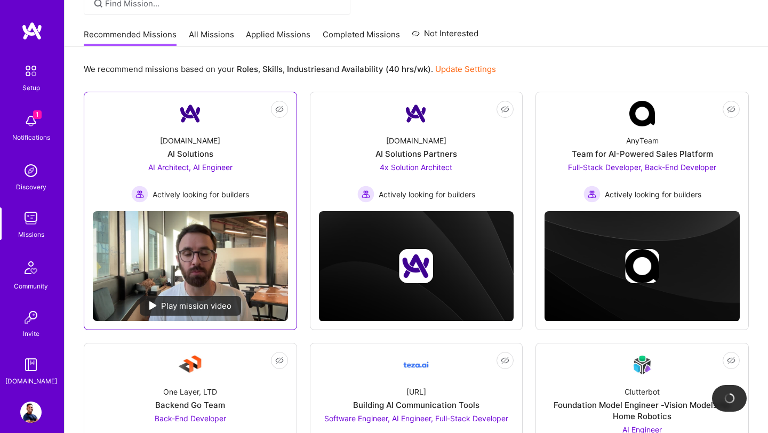
click at [216, 170] on span "AI Architect, AI Engineer" at bounding box center [190, 167] width 84 height 9
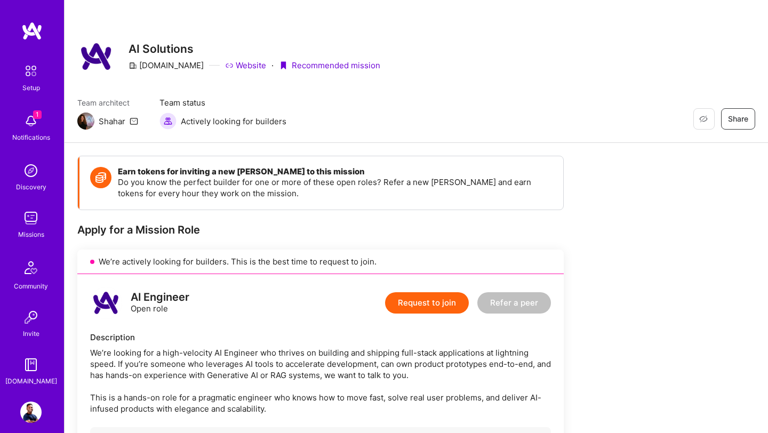
click at [218, 121] on span "Actively looking for builders" at bounding box center [234, 121] width 106 height 11
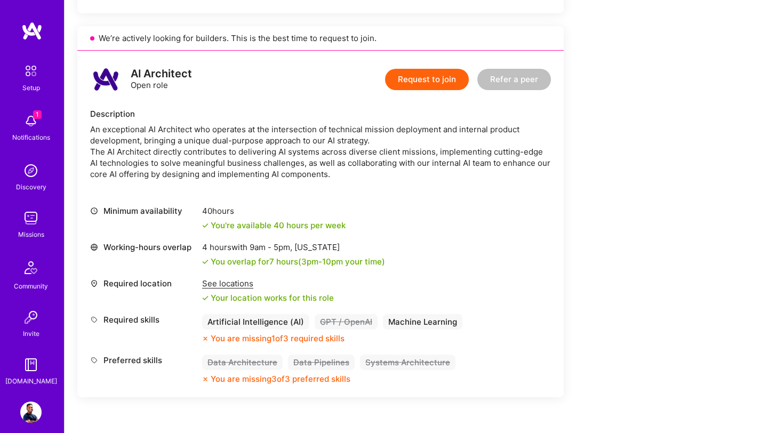
scroll to position [656, 0]
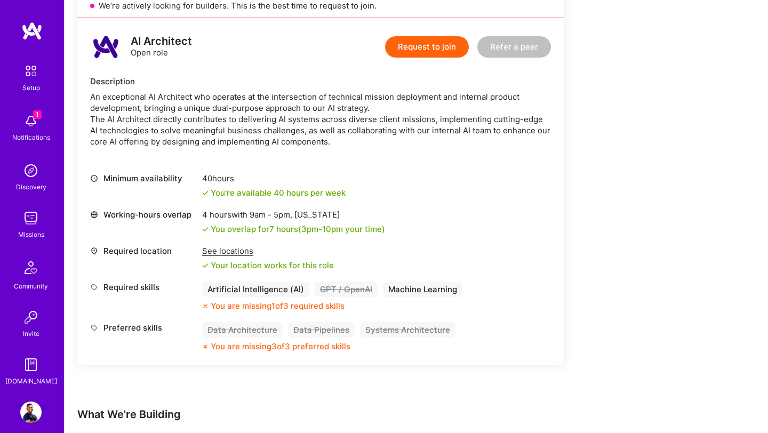
click at [220, 256] on div "See locations" at bounding box center [268, 250] width 132 height 11
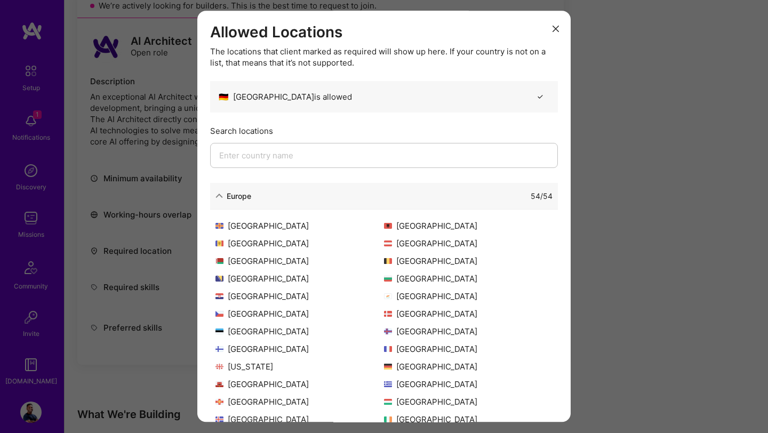
click at [297, 156] on input "modal" at bounding box center [384, 155] width 348 height 25
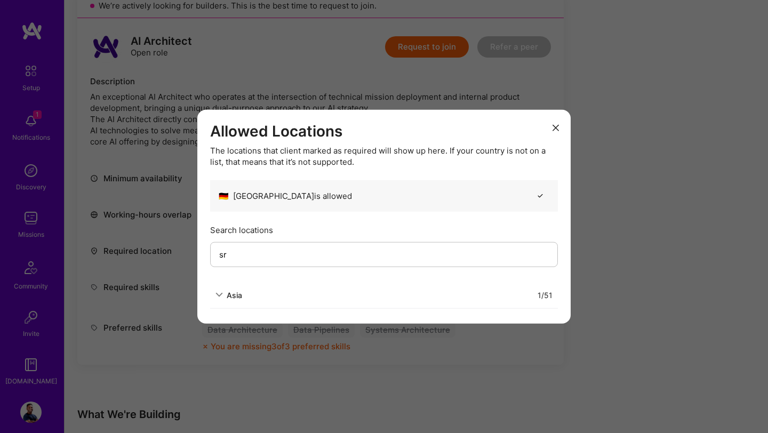
click at [221, 292] on icon "modal" at bounding box center [218, 294] width 7 height 7
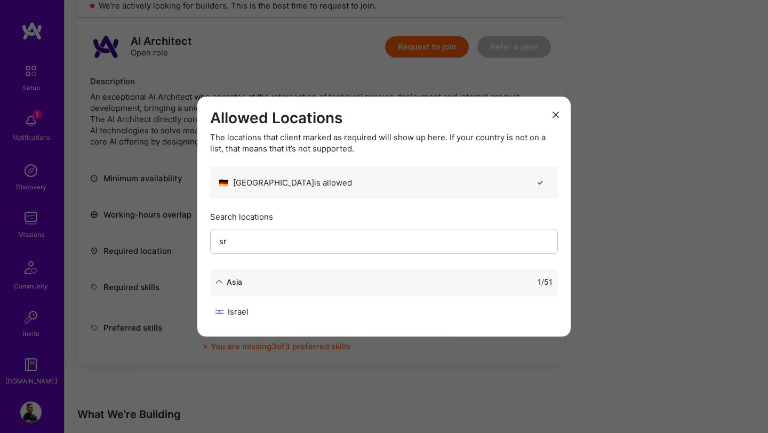
click at [276, 236] on input "sr" at bounding box center [384, 241] width 348 height 25
type input "s"
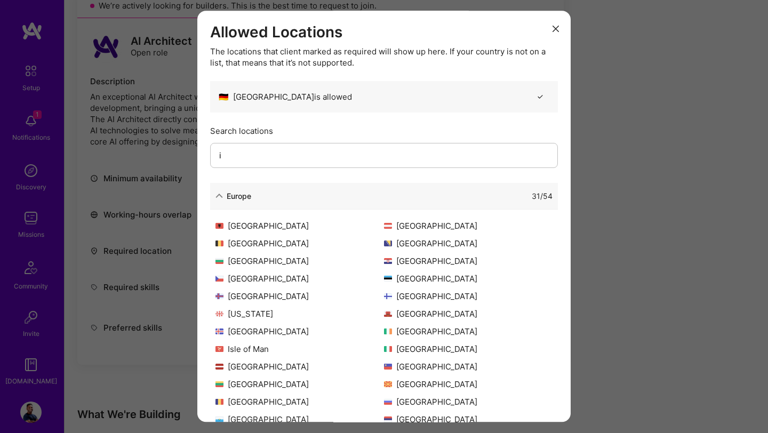
type input "i"
click at [556, 30] on icon "modal" at bounding box center [555, 29] width 6 height 6
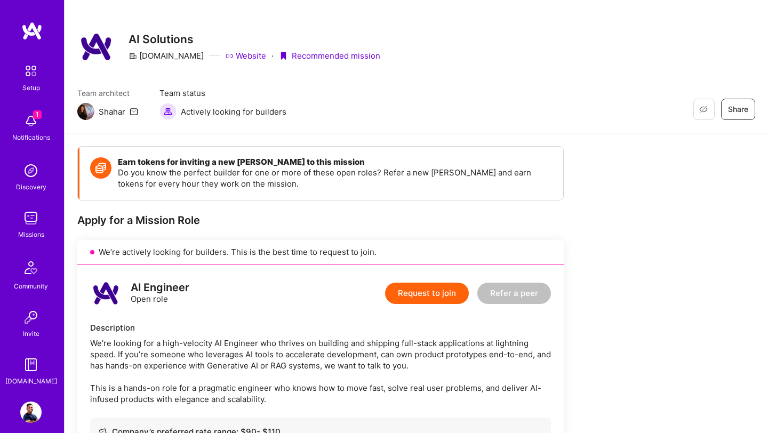
scroll to position [0, 0]
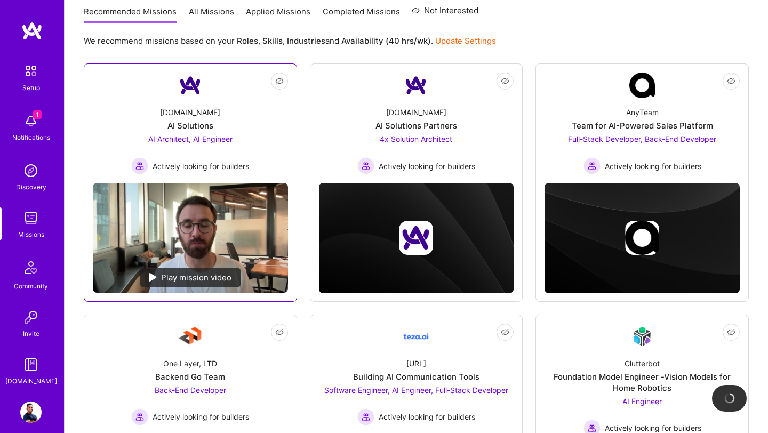
scroll to position [123, 0]
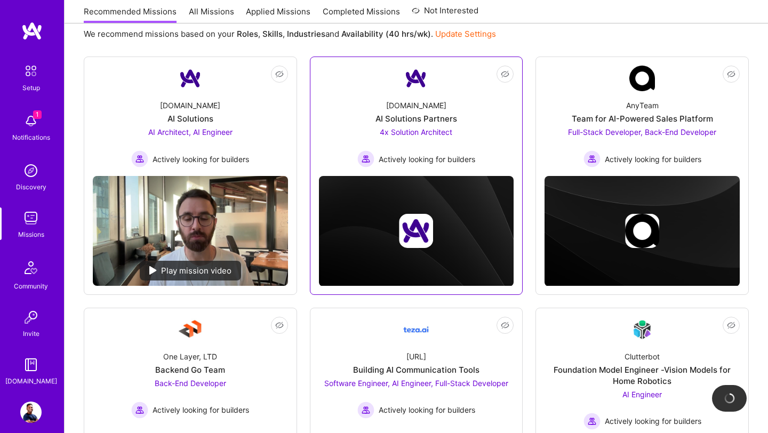
click at [404, 132] on span "4x Solution Architect" at bounding box center [416, 131] width 73 height 9
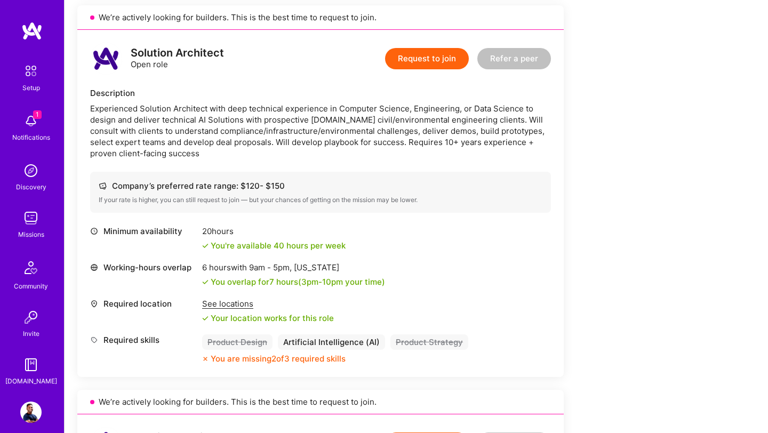
scroll to position [632, 0]
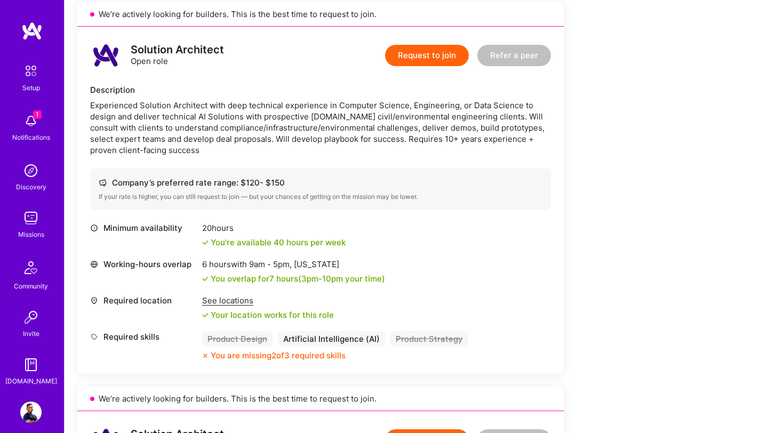
click at [233, 299] on div "See locations" at bounding box center [268, 300] width 132 height 11
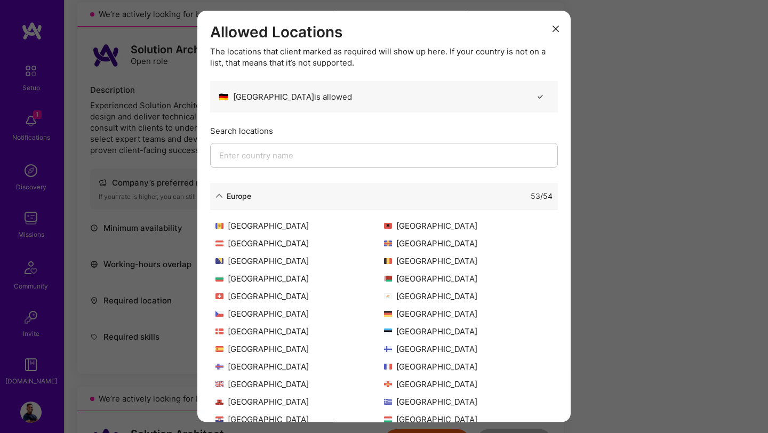
click at [296, 153] on input "modal" at bounding box center [384, 155] width 348 height 25
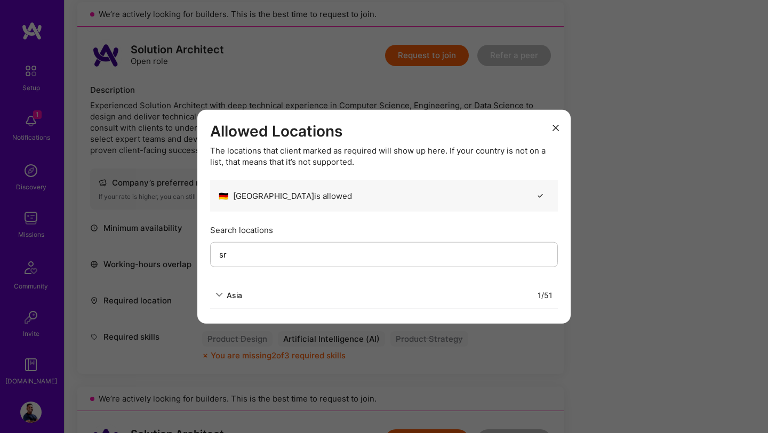
type input "s"
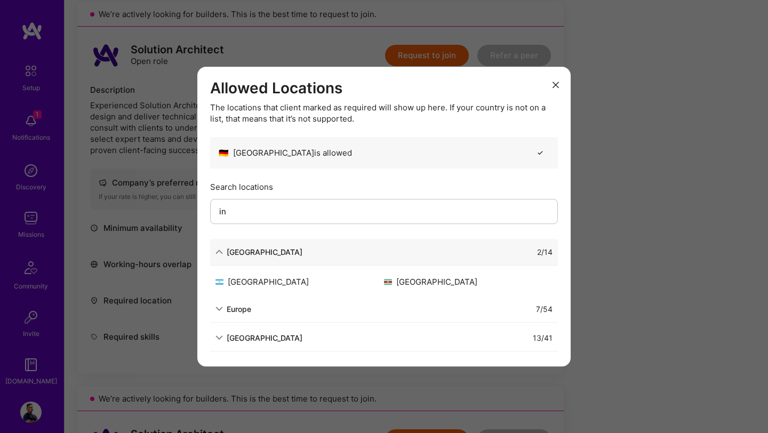
type input "i"
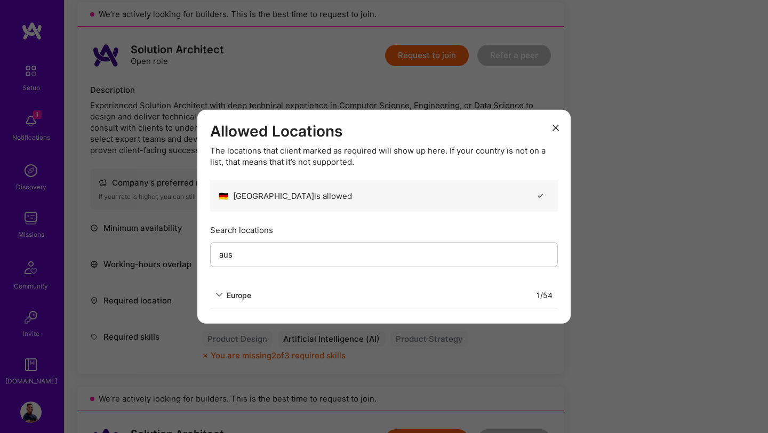
type input "aus"
click at [554, 128] on icon "modal" at bounding box center [555, 127] width 6 height 6
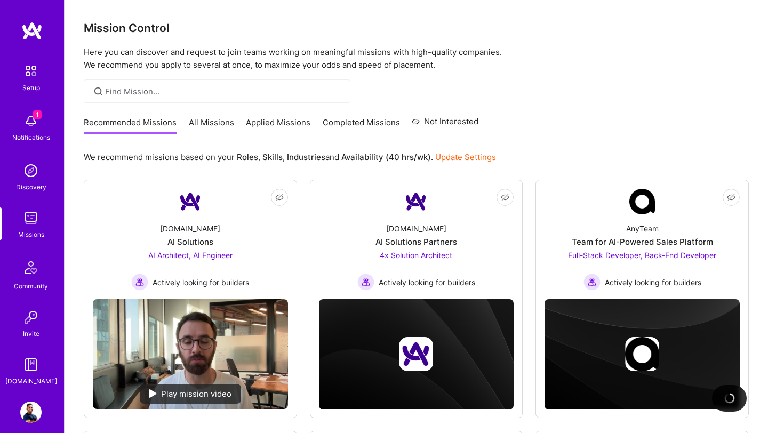
click at [196, 120] on link "All Missions" at bounding box center [211, 126] width 45 height 18
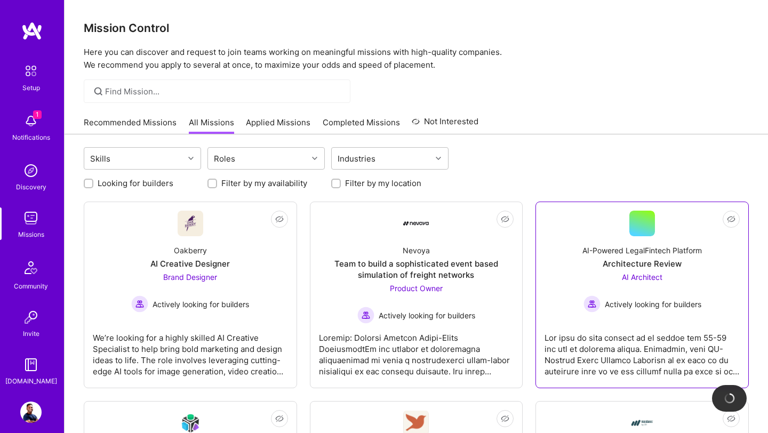
click at [648, 263] on div "Architecture Review" at bounding box center [641, 263] width 79 height 11
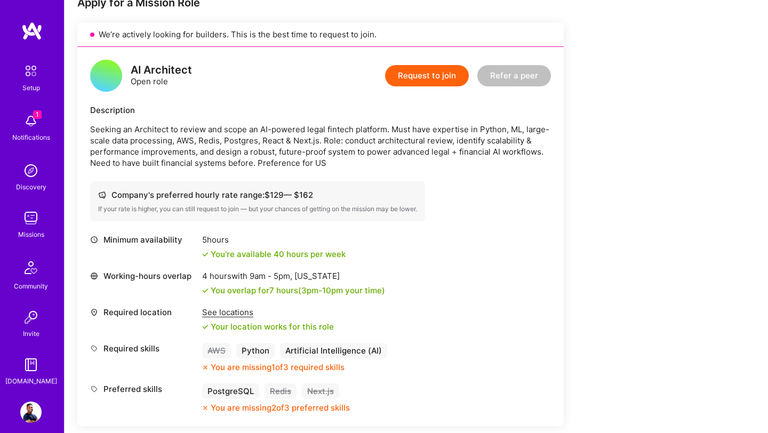
scroll to position [228, 0]
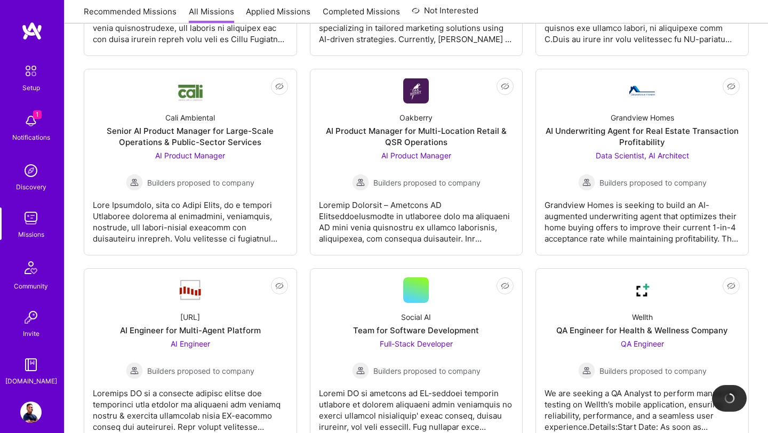
scroll to position [533, 0]
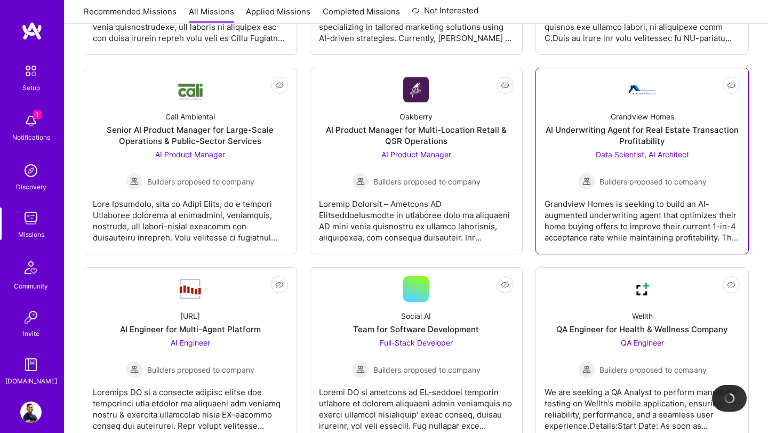
click at [655, 102] on link "Not Interested Grandview Homes AI Underwriting Agent for Real Estate Transactio…" at bounding box center [641, 161] width 195 height 168
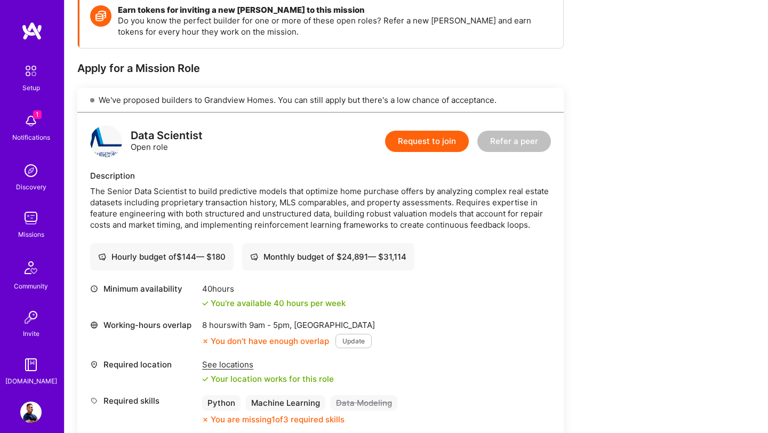
scroll to position [168, 0]
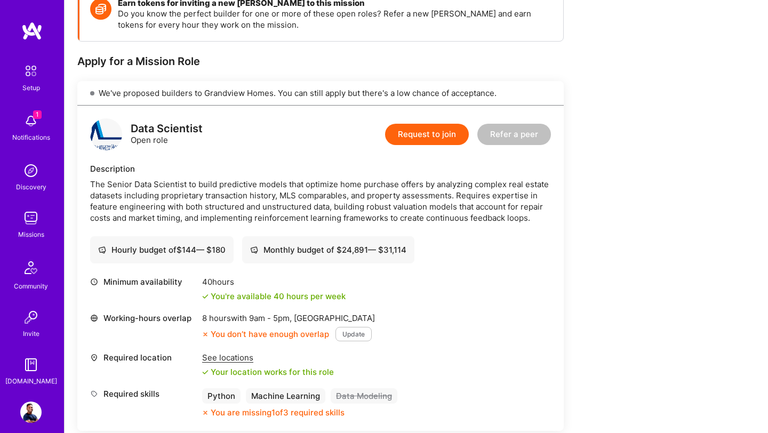
click at [353, 337] on button "Update" at bounding box center [353, 334] width 36 height 14
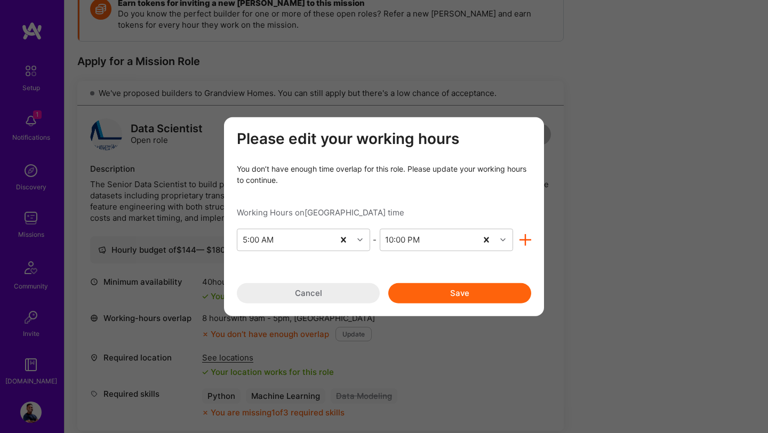
click at [350, 297] on button "Cancel" at bounding box center [308, 293] width 143 height 20
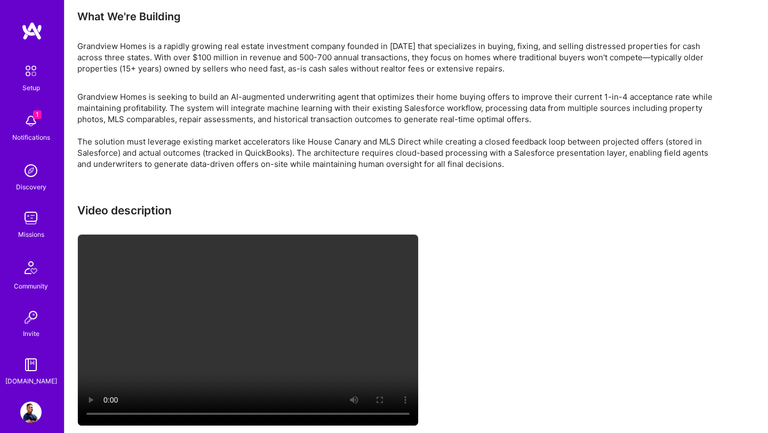
scroll to position [1043, 0]
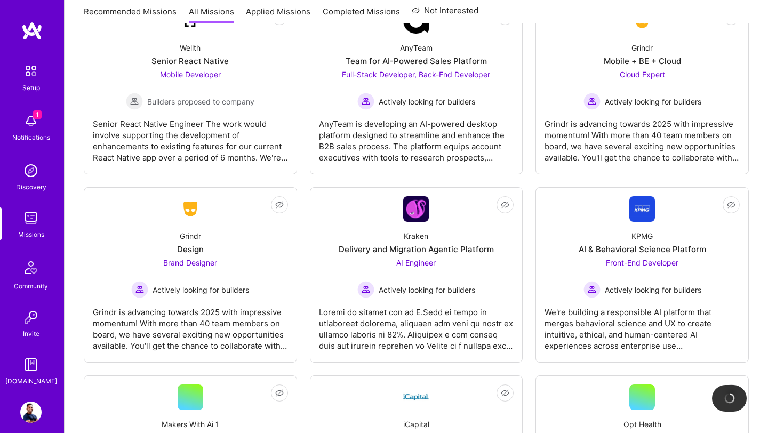
scroll to position [2897, 0]
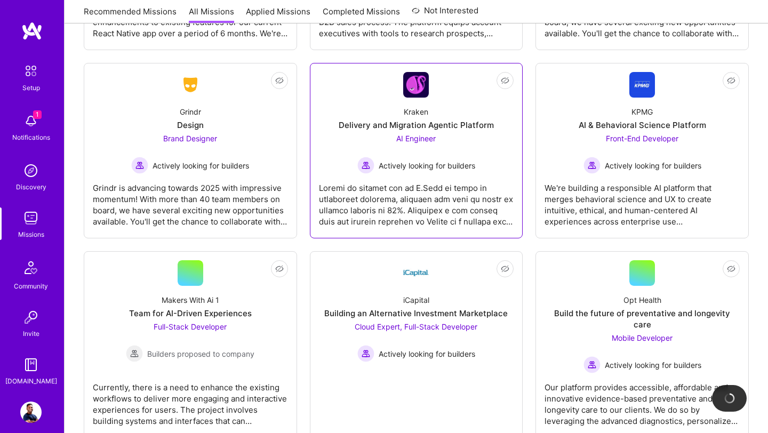
click at [444, 178] on div at bounding box center [416, 200] width 195 height 53
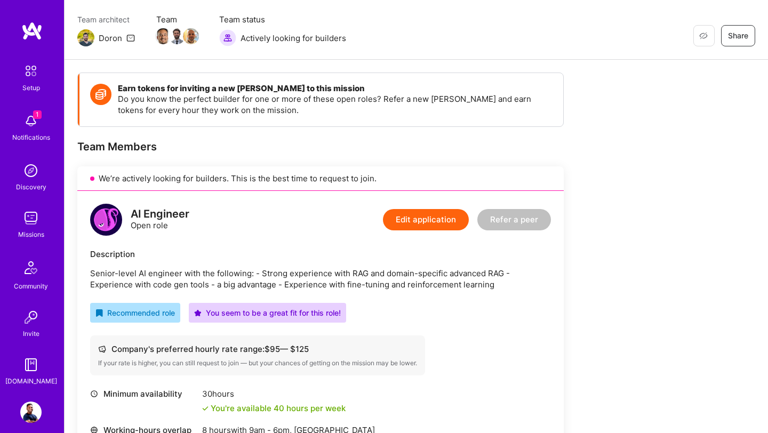
scroll to position [90, 0]
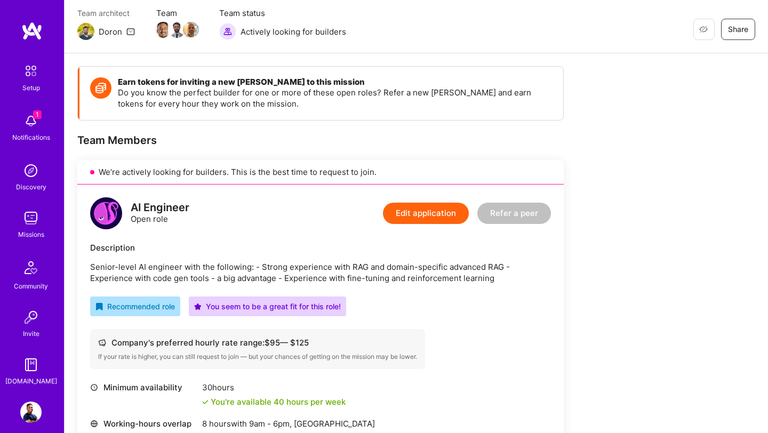
click at [221, 307] on div "You seem to be a great fit for this role!" at bounding box center [267, 306] width 147 height 11
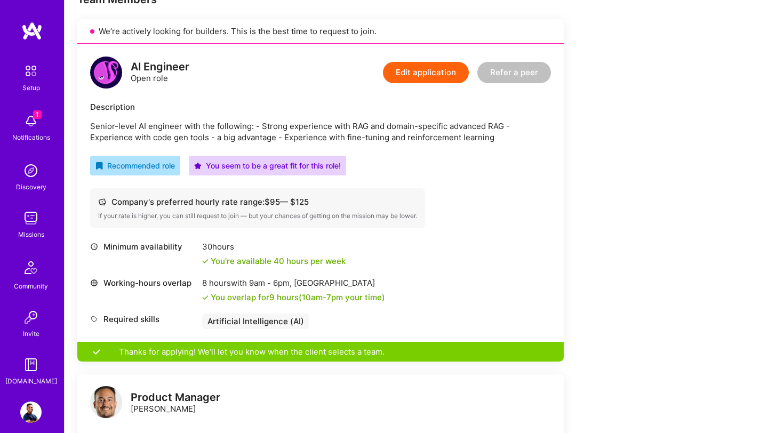
scroll to position [232, 0]
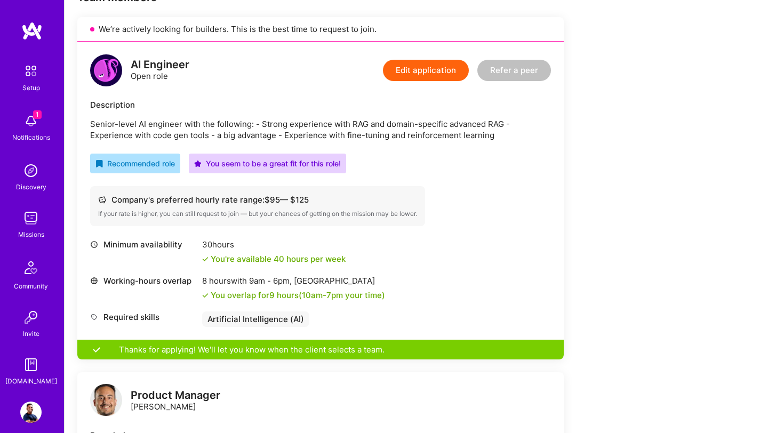
click at [30, 415] on img at bounding box center [30, 411] width 21 height 21
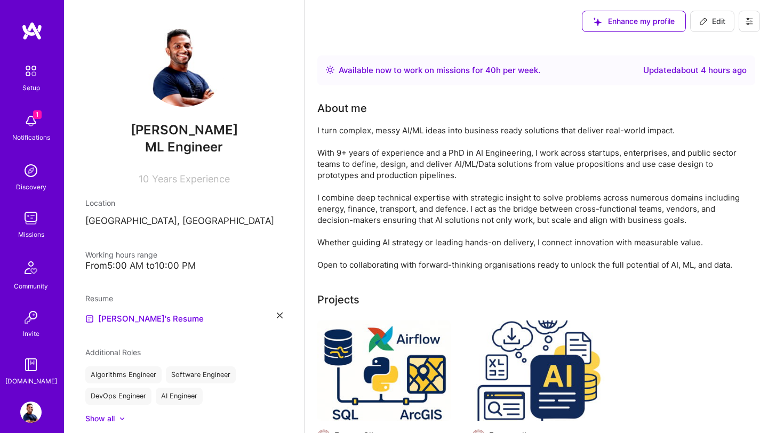
click at [155, 223] on p "[GEOGRAPHIC_DATA], [GEOGRAPHIC_DATA]" at bounding box center [183, 221] width 197 height 13
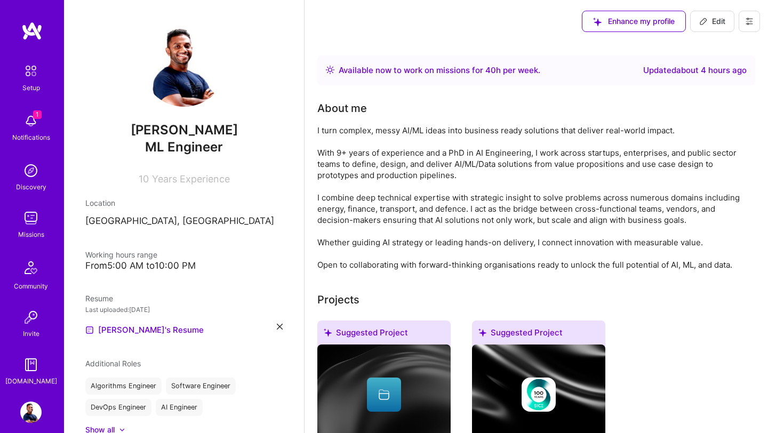
click at [722, 24] on span "Edit" at bounding box center [712, 21] width 26 height 11
select select "US"
select select "Right Now"
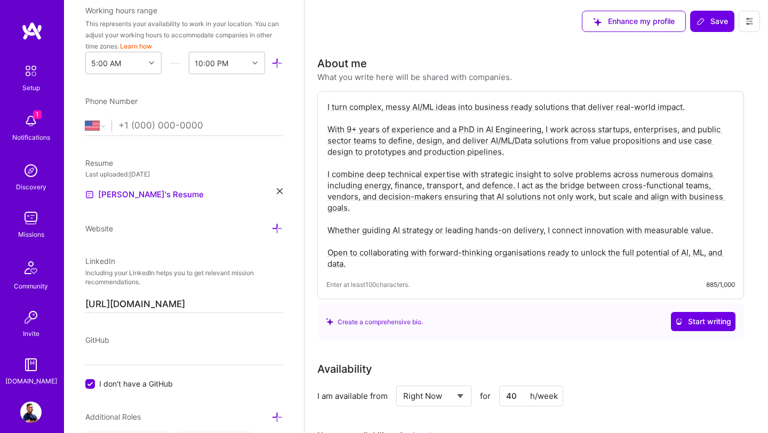
scroll to position [174, 0]
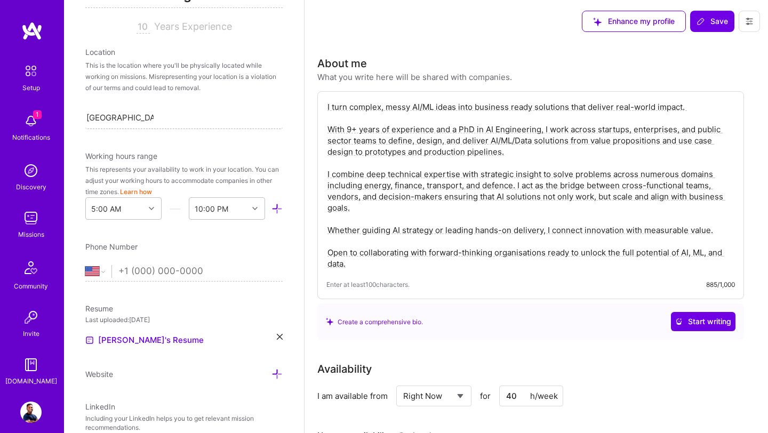
click at [189, 128] on div "[GEOGRAPHIC_DATA], [GEOGRAPHIC_DATA] [GEOGRAPHIC_DATA], [GEOGRAPHIC_DATA]" at bounding box center [183, 117] width 197 height 23
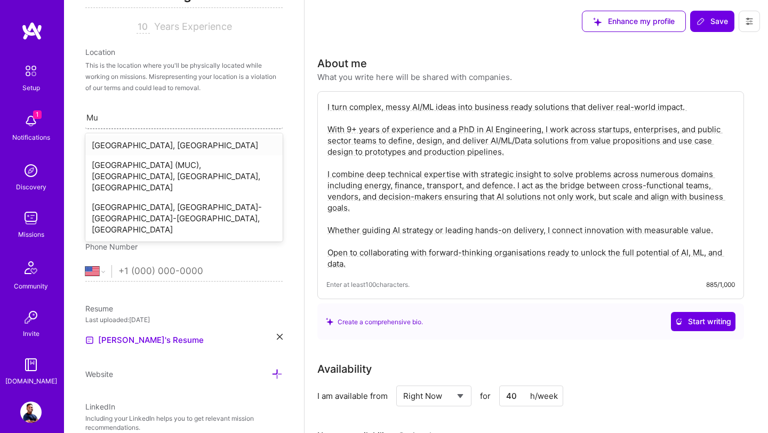
type input "M"
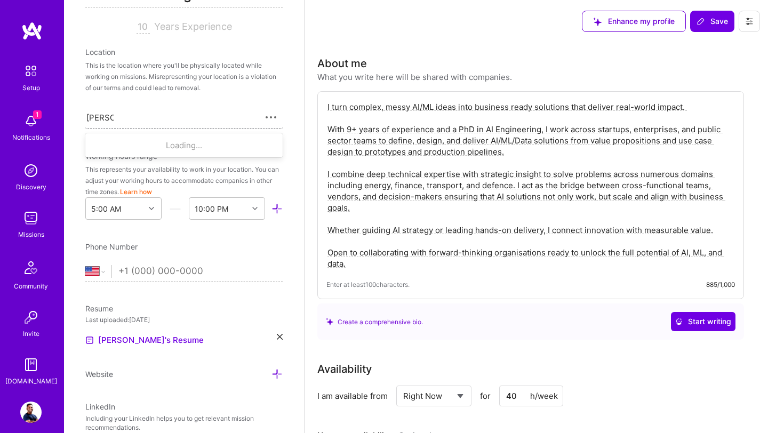
type input "[GEOGRAPHIC_DATA]"
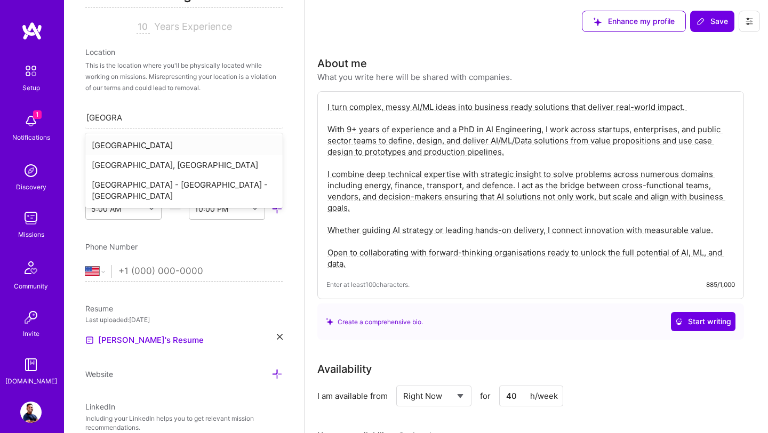
click at [131, 147] on div "[GEOGRAPHIC_DATA]" at bounding box center [183, 145] width 197 height 20
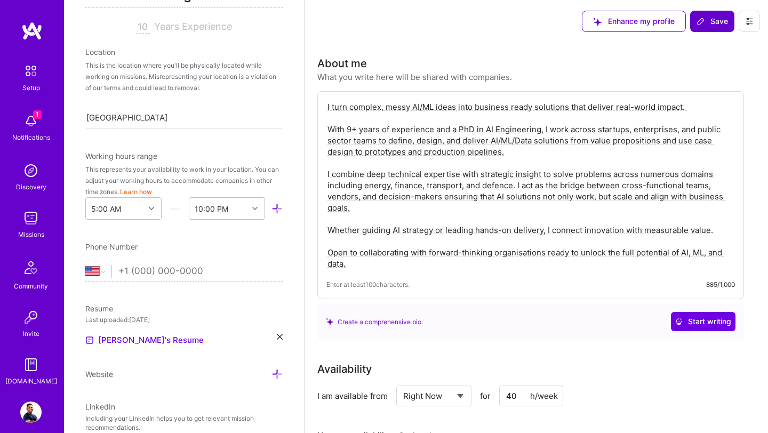
click at [711, 26] on span "Save" at bounding box center [711, 21] width 31 height 11
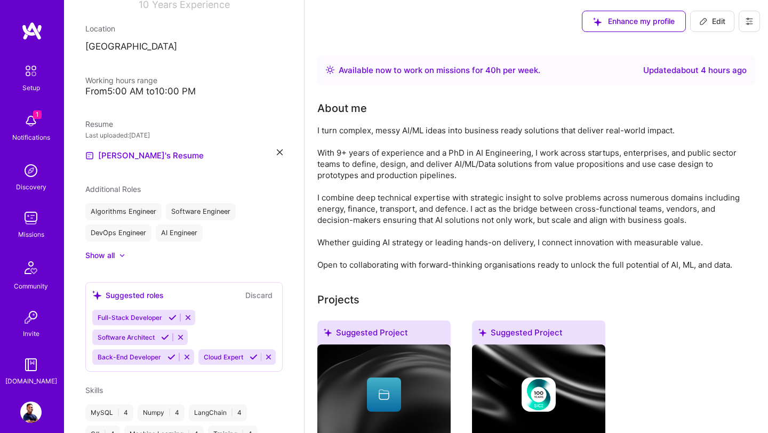
scroll to position [152, 0]
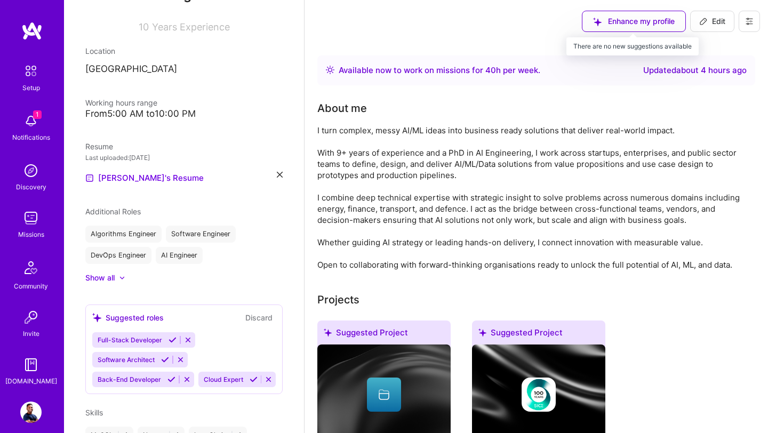
click at [602, 25] on div "Enhance my profile" at bounding box center [634, 21] width 104 height 21
click at [33, 411] on img at bounding box center [30, 411] width 21 height 21
click at [33, 410] on img at bounding box center [30, 411] width 21 height 21
click at [32, 38] on img at bounding box center [31, 30] width 21 height 19
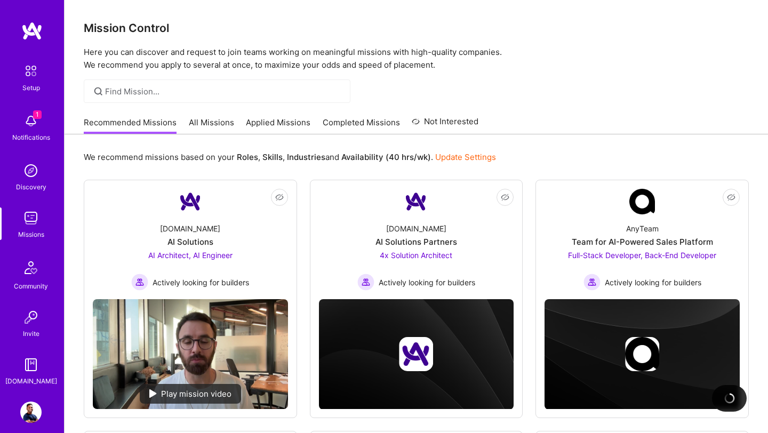
click at [26, 412] on img at bounding box center [30, 411] width 21 height 21
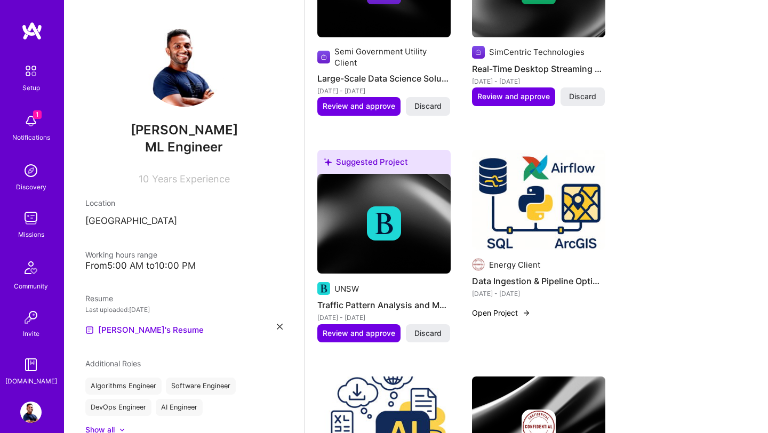
scroll to position [859, 0]
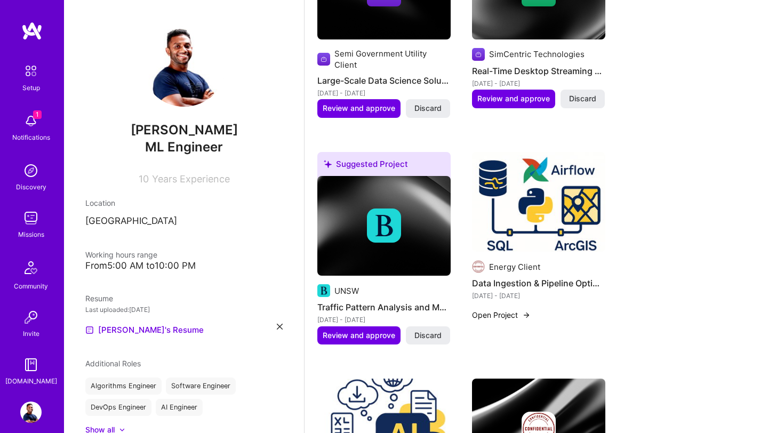
click at [33, 120] on img at bounding box center [30, 120] width 21 height 21
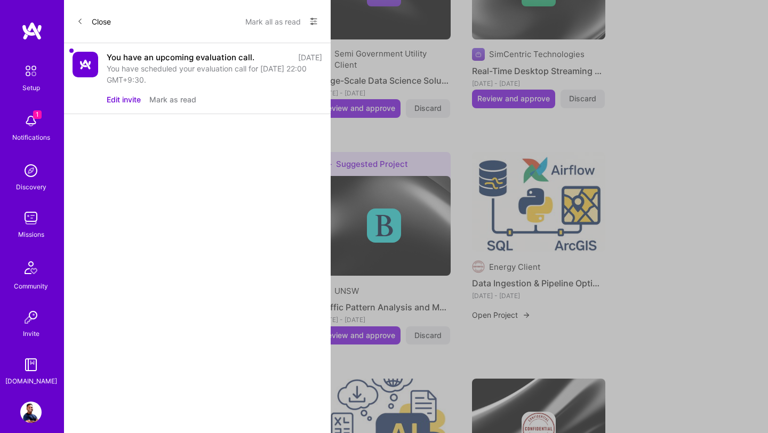
click at [82, 22] on icon at bounding box center [80, 21] width 6 height 6
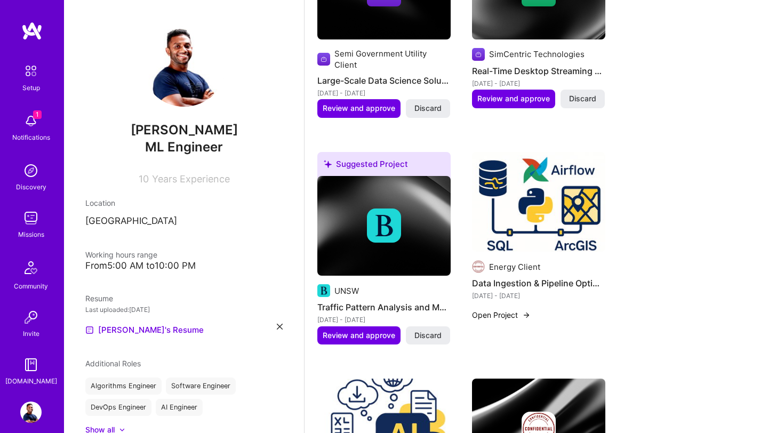
click at [34, 213] on img at bounding box center [30, 217] width 21 height 21
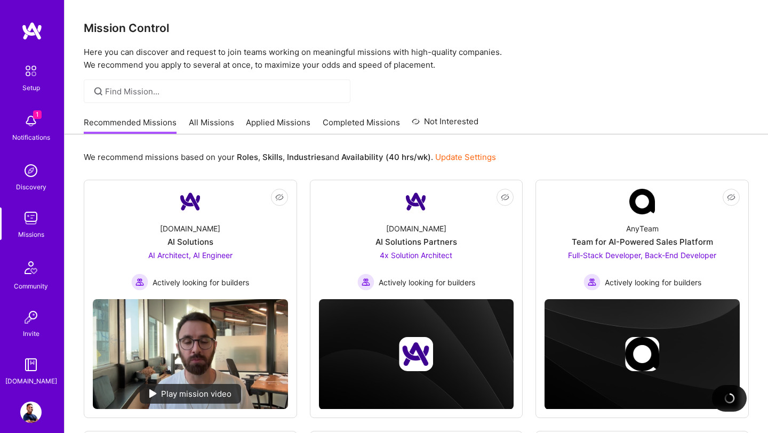
click at [273, 127] on link "Applied Missions" at bounding box center [278, 126] width 65 height 18
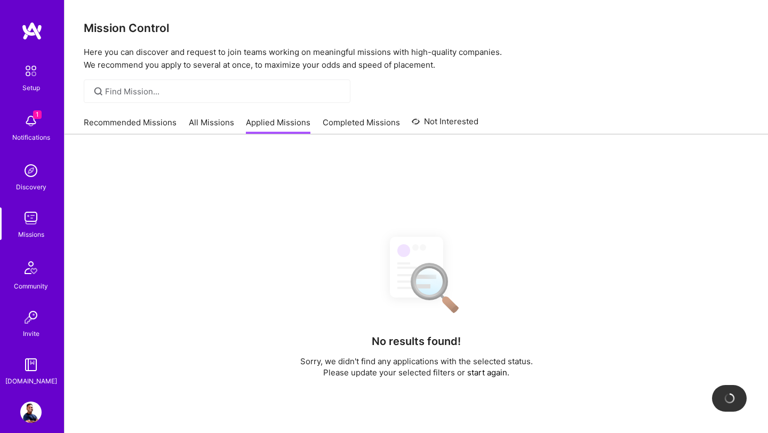
click at [151, 127] on link "Recommended Missions" at bounding box center [130, 126] width 93 height 18
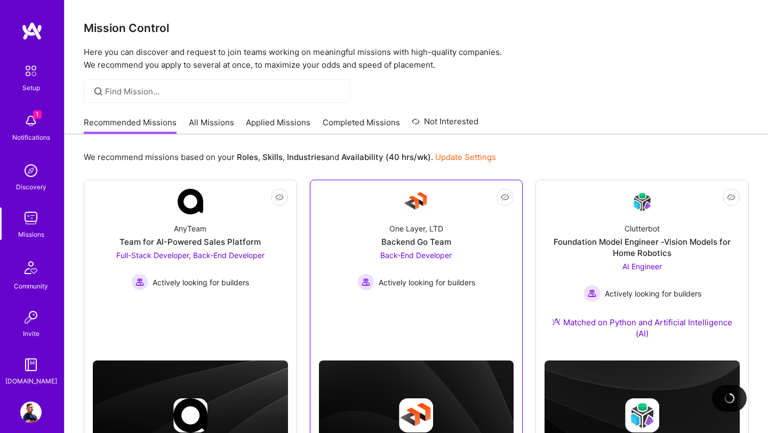
scroll to position [72, 0]
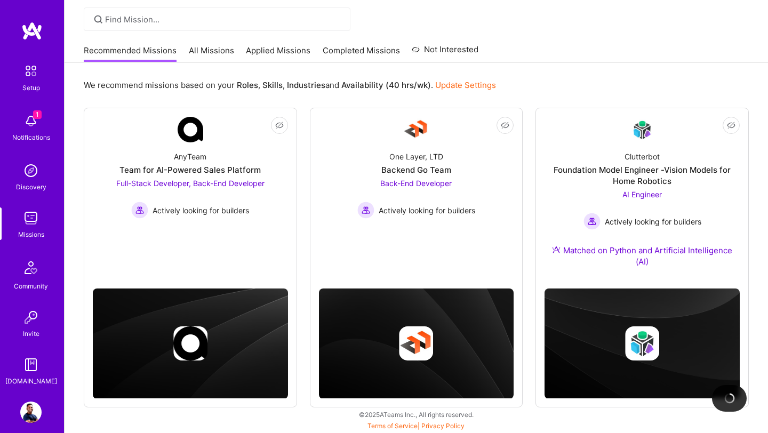
click at [217, 54] on link "All Missions" at bounding box center [211, 54] width 45 height 18
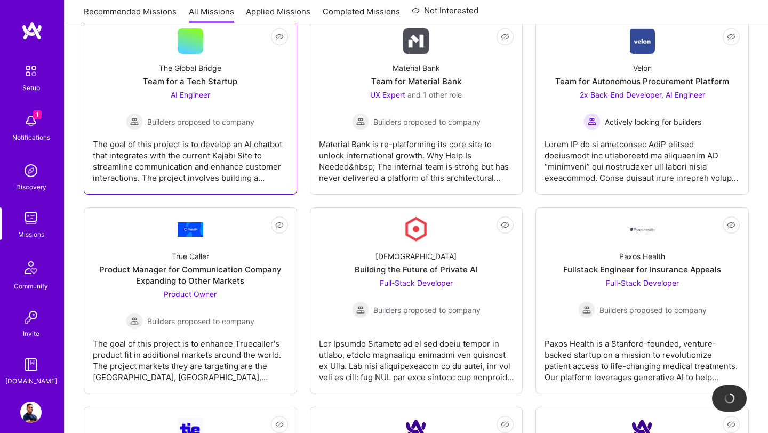
scroll to position [2181, 0]
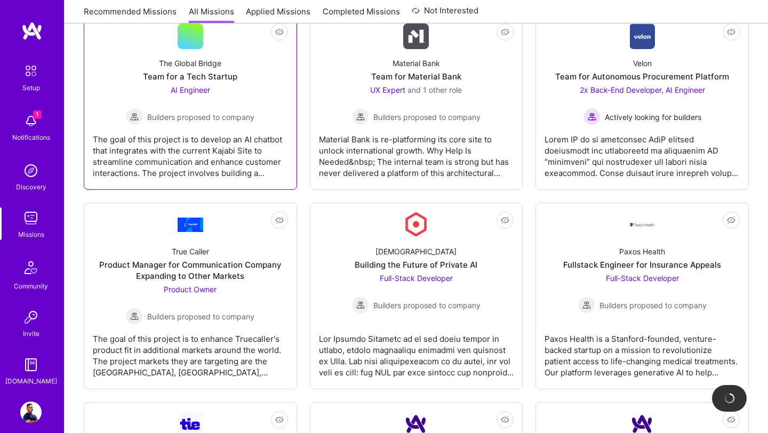
click at [197, 91] on span "AI Engineer" at bounding box center [190, 89] width 39 height 9
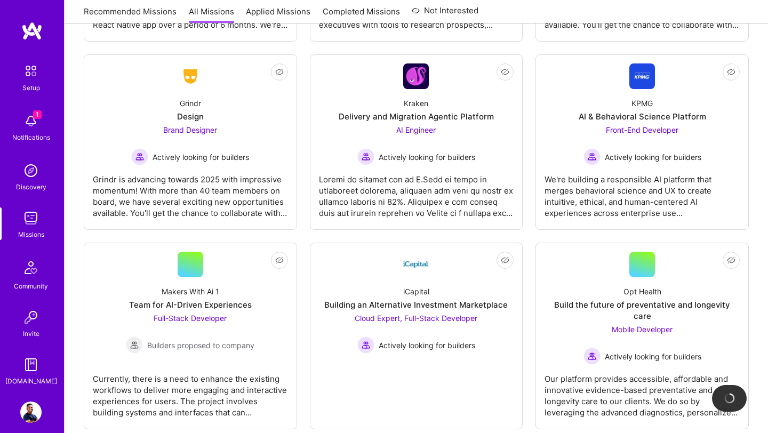
scroll to position [2916, 0]
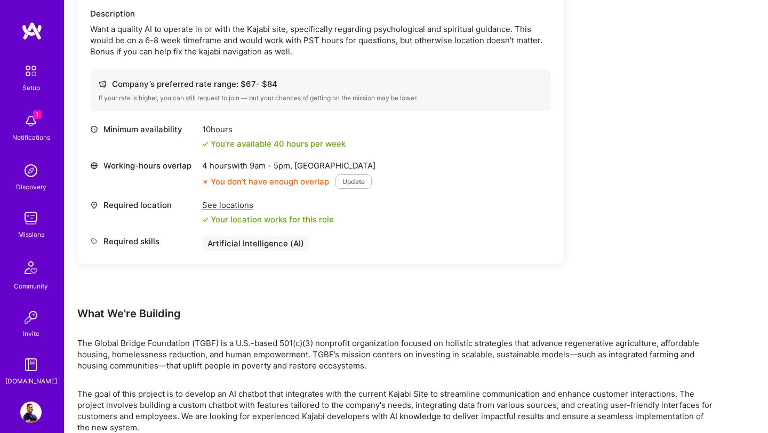
scroll to position [379, 0]
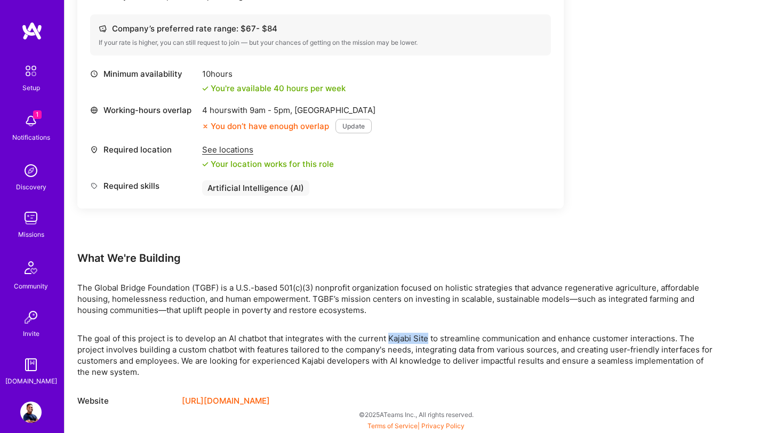
drag, startPoint x: 390, startPoint y: 339, endPoint x: 427, endPoint y: 336, distance: 36.9
click at [427, 336] on p "The goal of this project is to develop an AI chatbot that integrates with the c…" at bounding box center [397, 355] width 640 height 45
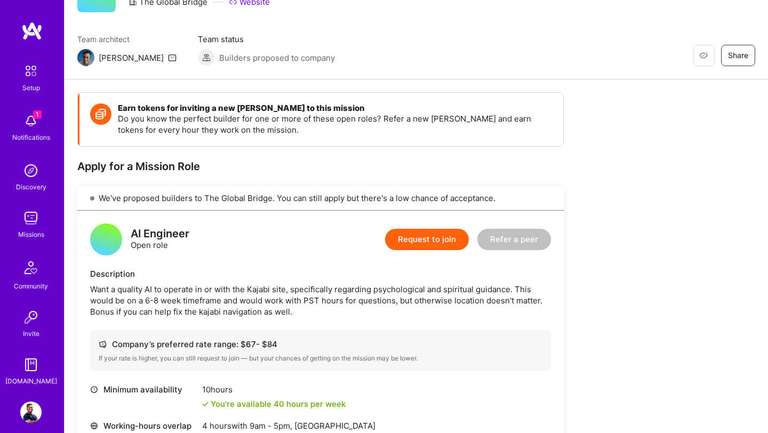
scroll to position [0, 0]
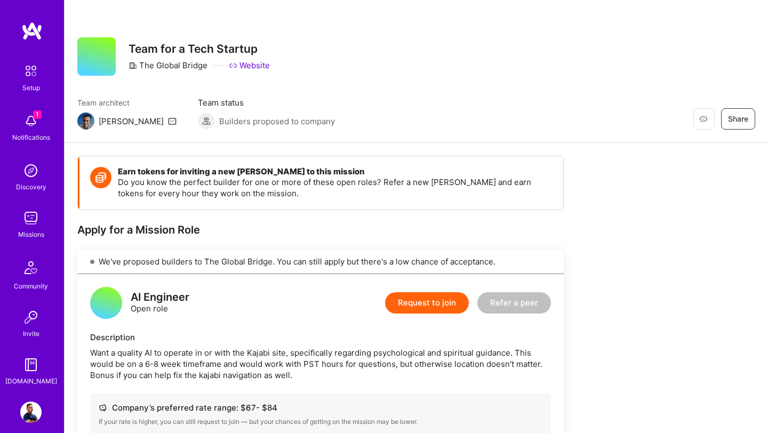
click at [35, 120] on img at bounding box center [30, 120] width 21 height 21
